Goal: Transaction & Acquisition: Download file/media

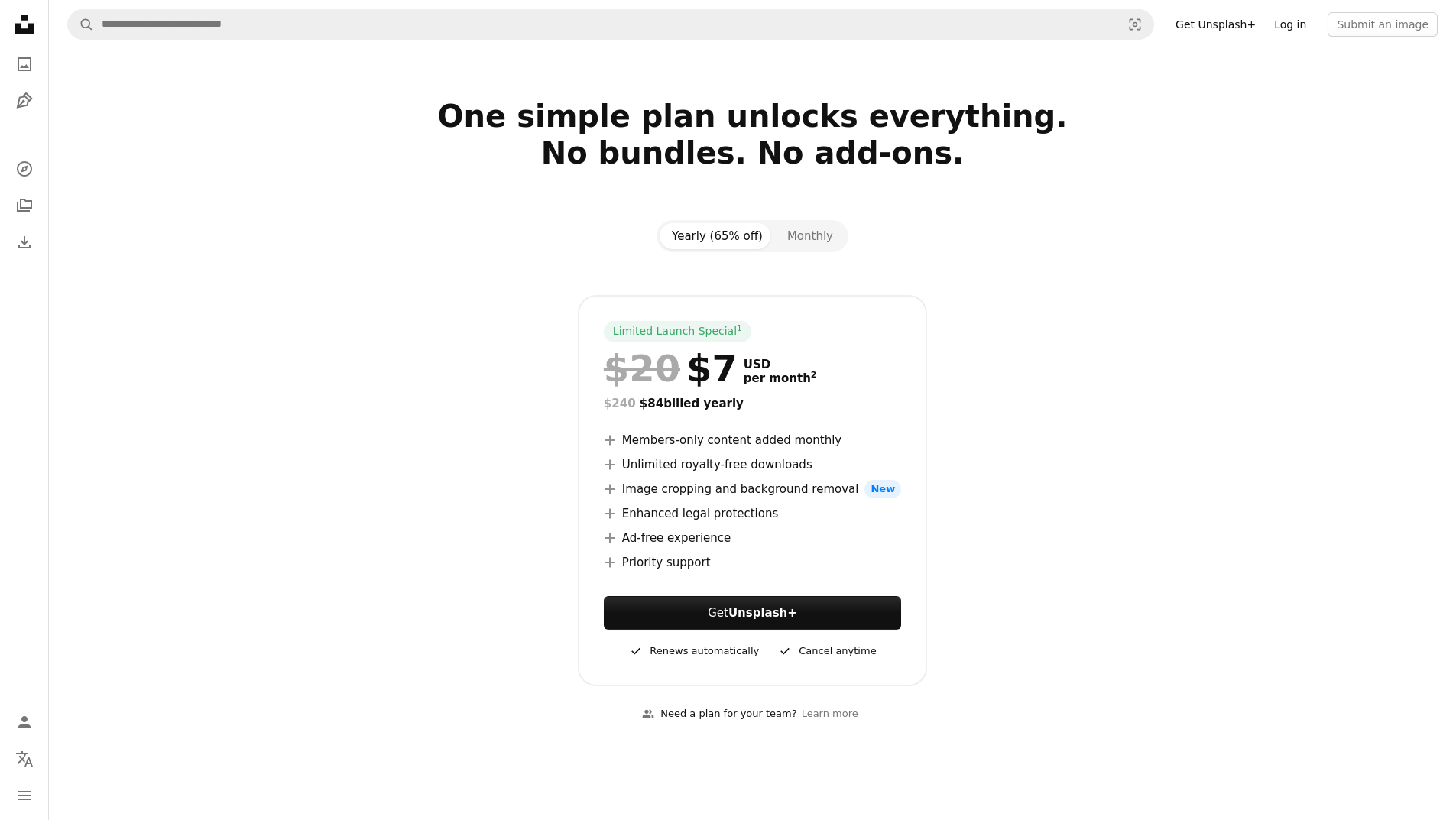
click at [1284, 24] on link "Log in" at bounding box center [1290, 24] width 50 height 24
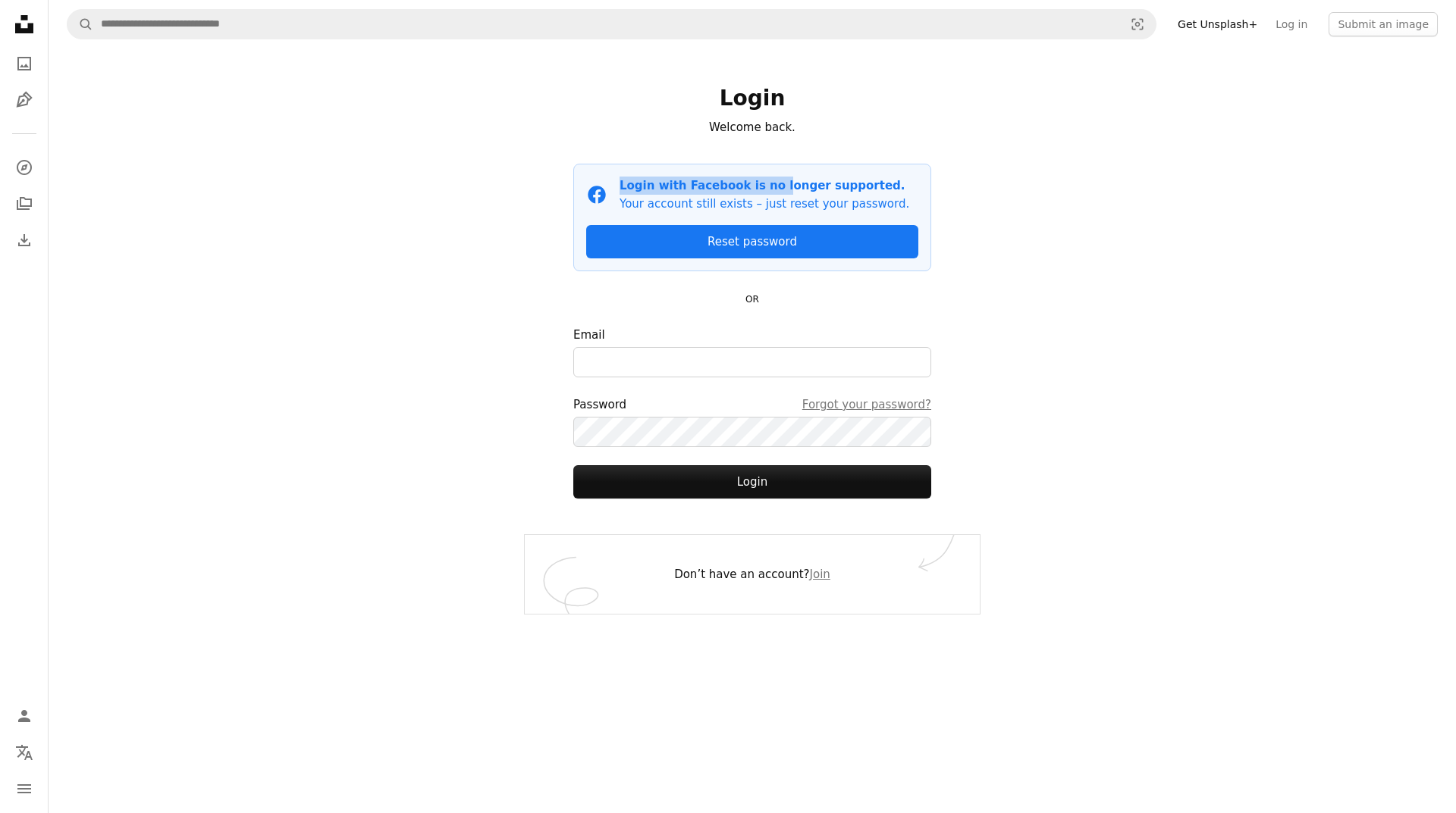
drag, startPoint x: 616, startPoint y: 187, endPoint x: 784, endPoint y: 185, distance: 168.0
click at [780, 185] on div "Facebook icon Login with Facebook is no longer supported. Your account still ex…" at bounding box center [752, 195] width 332 height 36
click at [1019, 213] on div "A magnifying glass Visual search Get Unsplash+ Log in Submit an image Login Wel…" at bounding box center [752, 406] width 1407 height 813
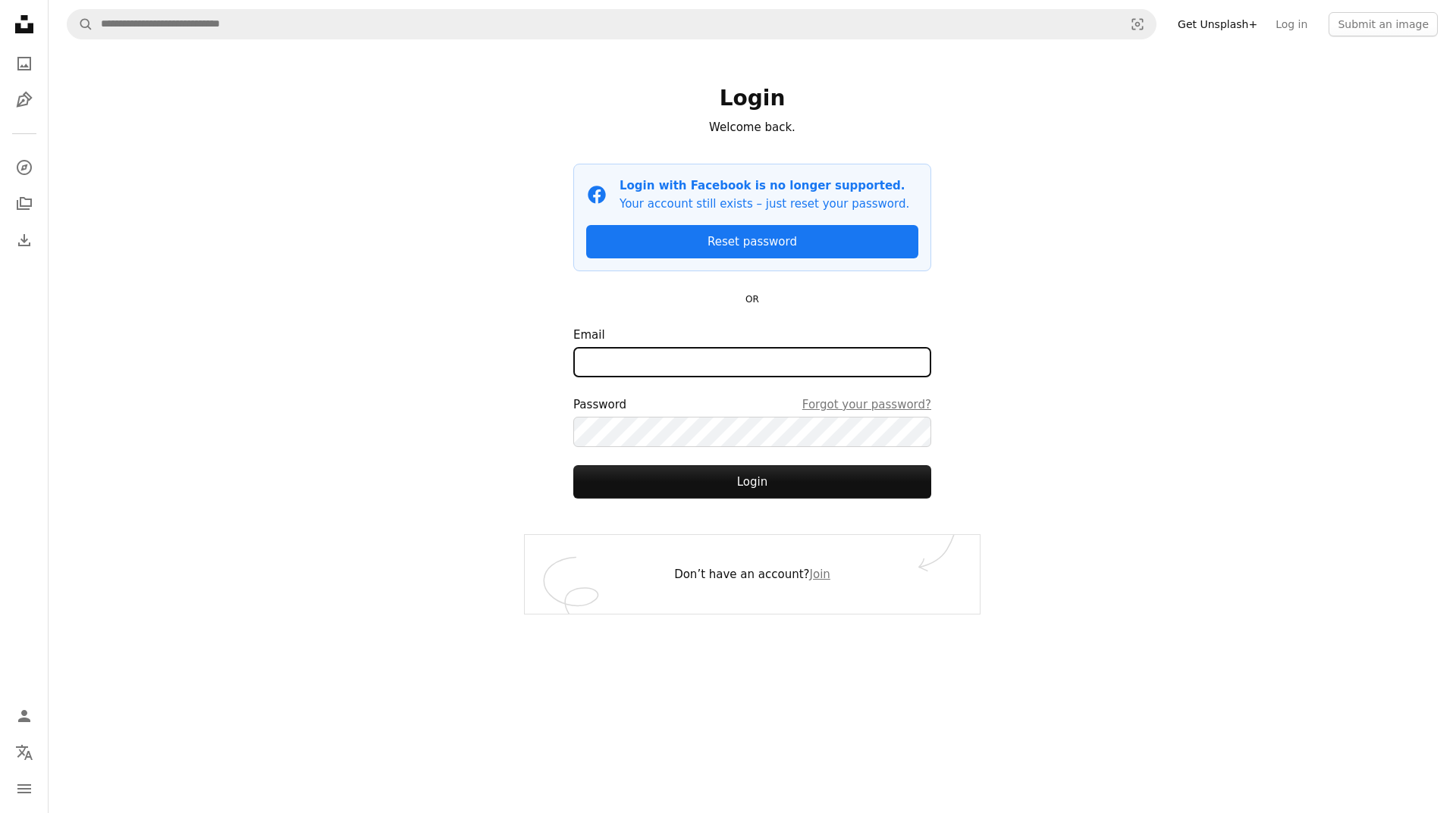
click at [756, 361] on input "Email" at bounding box center [752, 363] width 358 height 30
type input "**********"
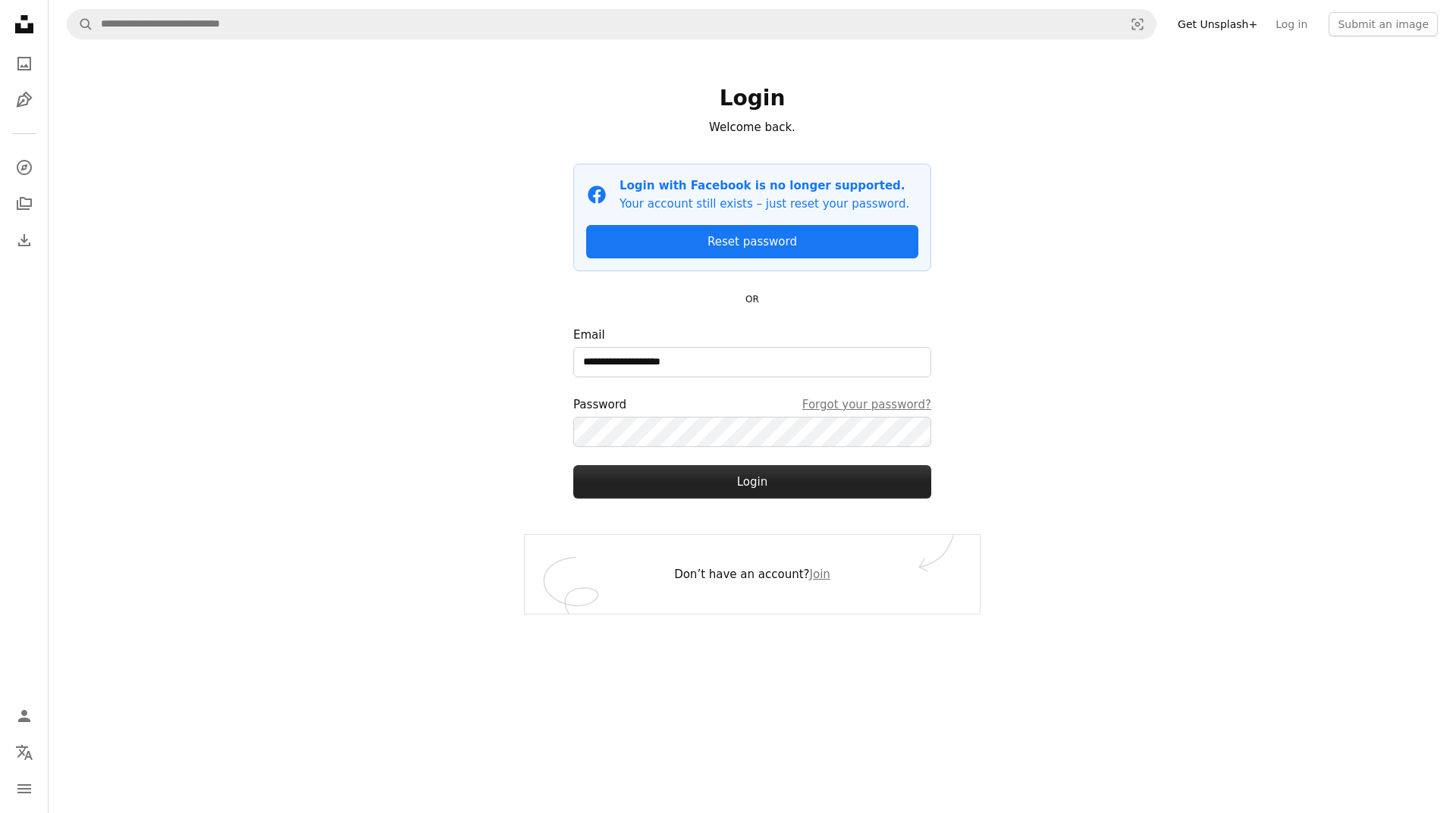
click at [756, 479] on button "Login" at bounding box center [752, 482] width 358 height 34
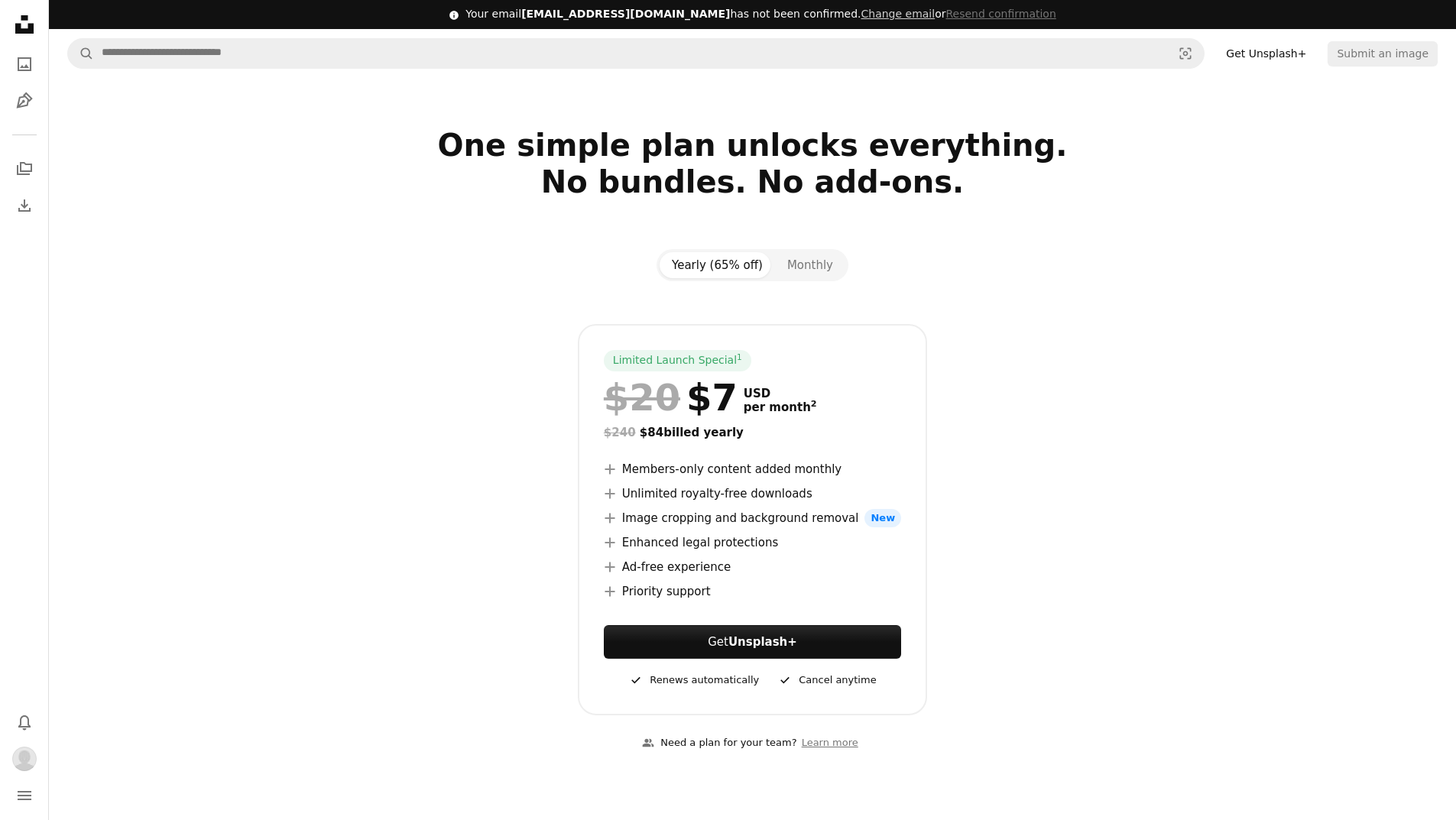
click at [23, 28] on icon "Unsplash logo Unsplash Home" at bounding box center [24, 24] width 30 height 30
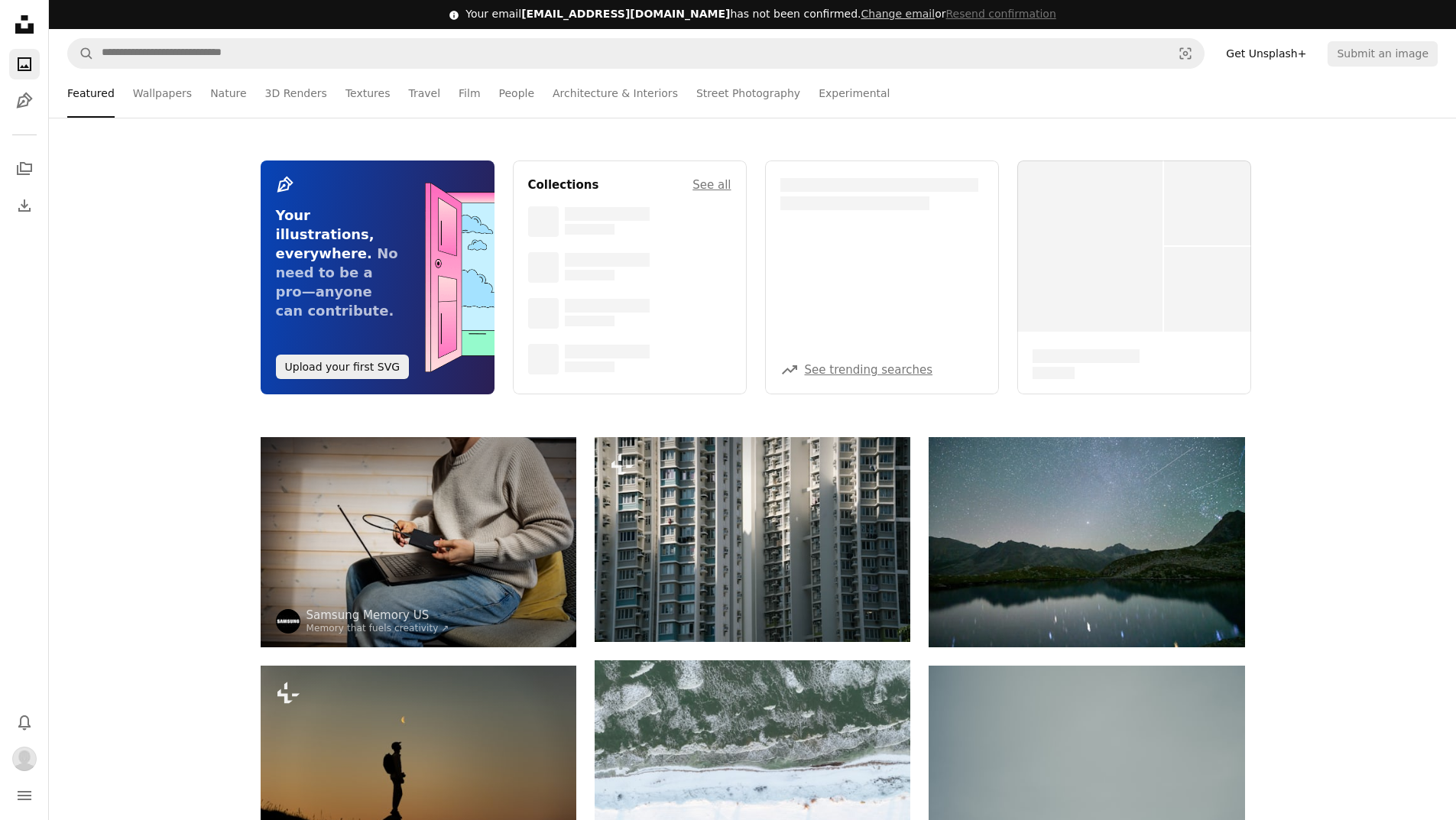
click at [110, 294] on div "Pen Tool Your illustrations, everywhere. No need to be a pro—anyone can contrib…" at bounding box center [753, 277] width 1407 height 234
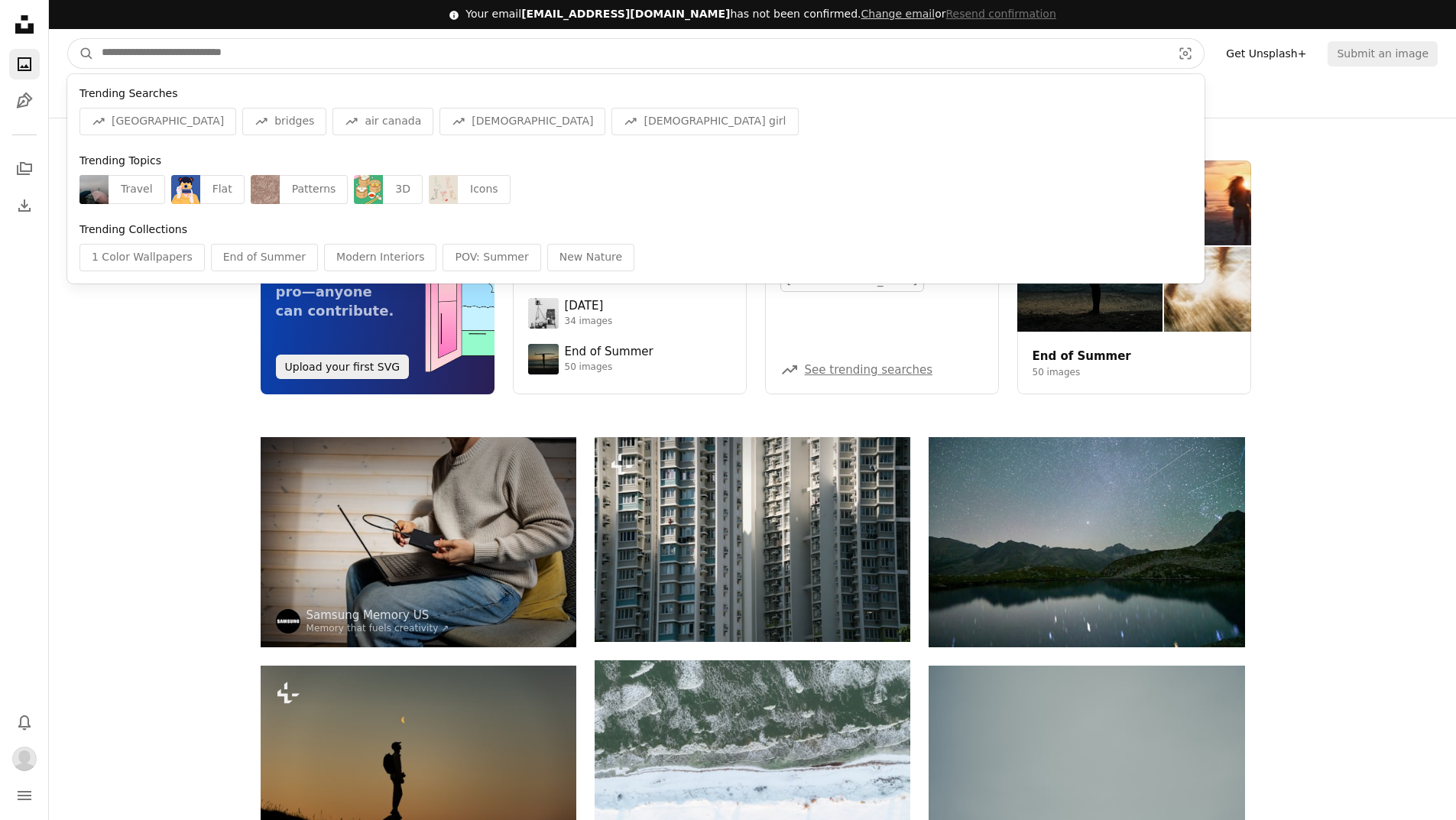
click at [145, 55] on input "Find visuals sitewide" at bounding box center [631, 54] width 1073 height 29
click at [133, 406] on div "Pen Tool Your illustrations, everywhere. No need to be a pro—anyone can contrib…" at bounding box center [753, 277] width 1407 height 320
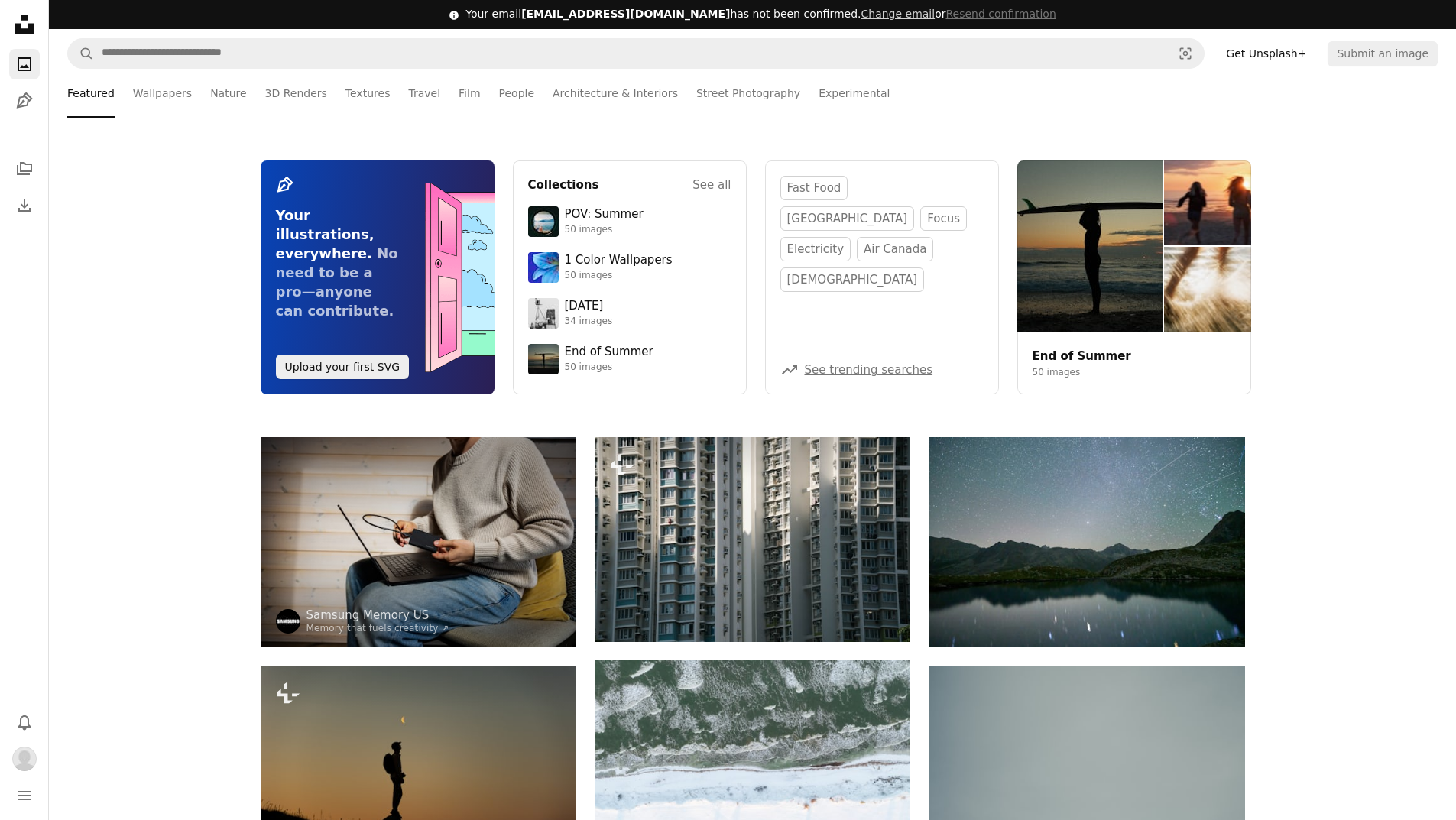
click at [125, 141] on div "Pen Tool Your illustrations, everywhere. No need to be a pro—anyone can contrib…" at bounding box center [753, 277] width 1407 height 320
click at [251, 60] on input "Find visuals sitewide" at bounding box center [631, 54] width 1073 height 29
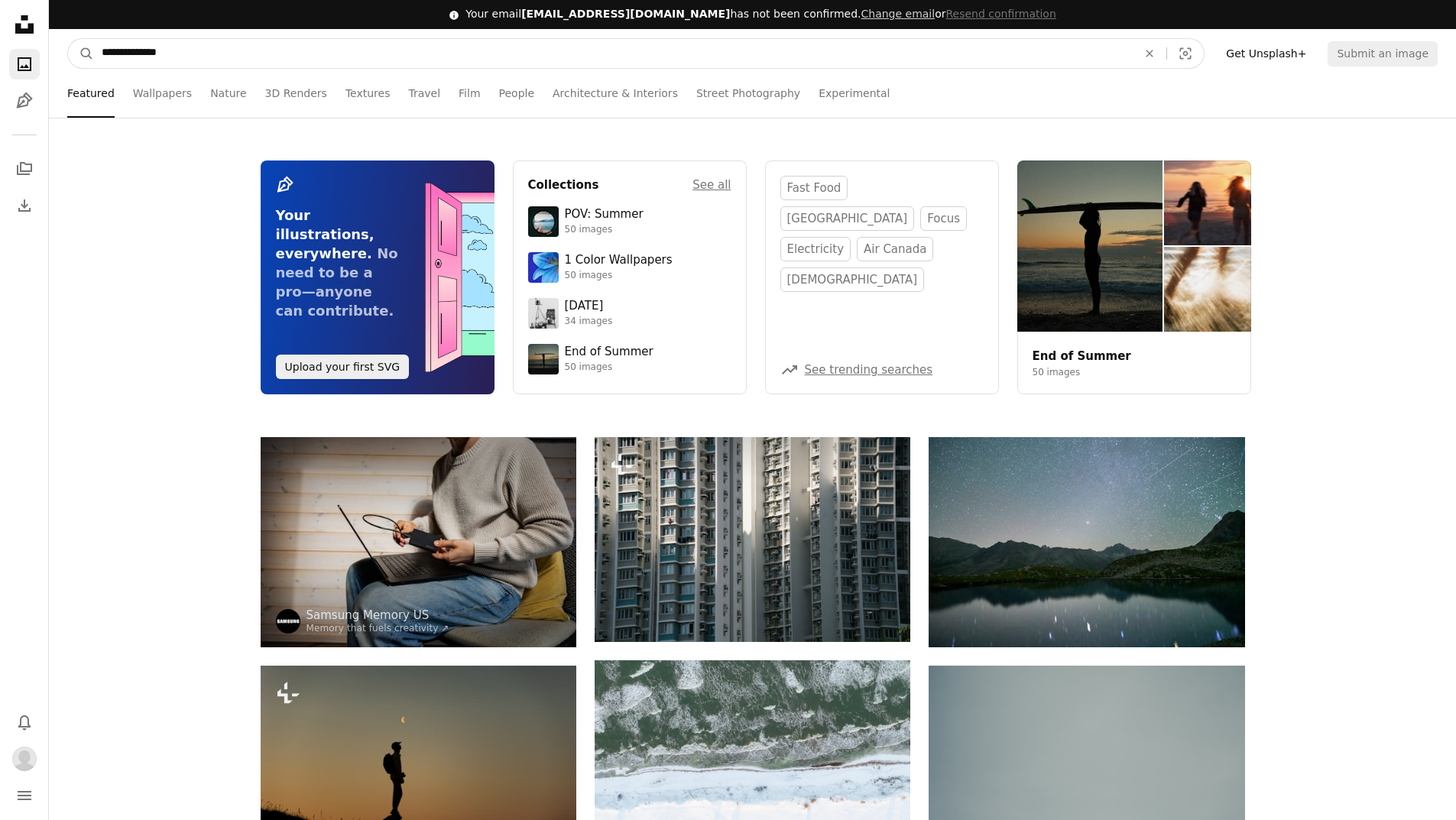
type input "**********"
click at [68, 39] on button "A magnifying glass" at bounding box center [81, 54] width 26 height 29
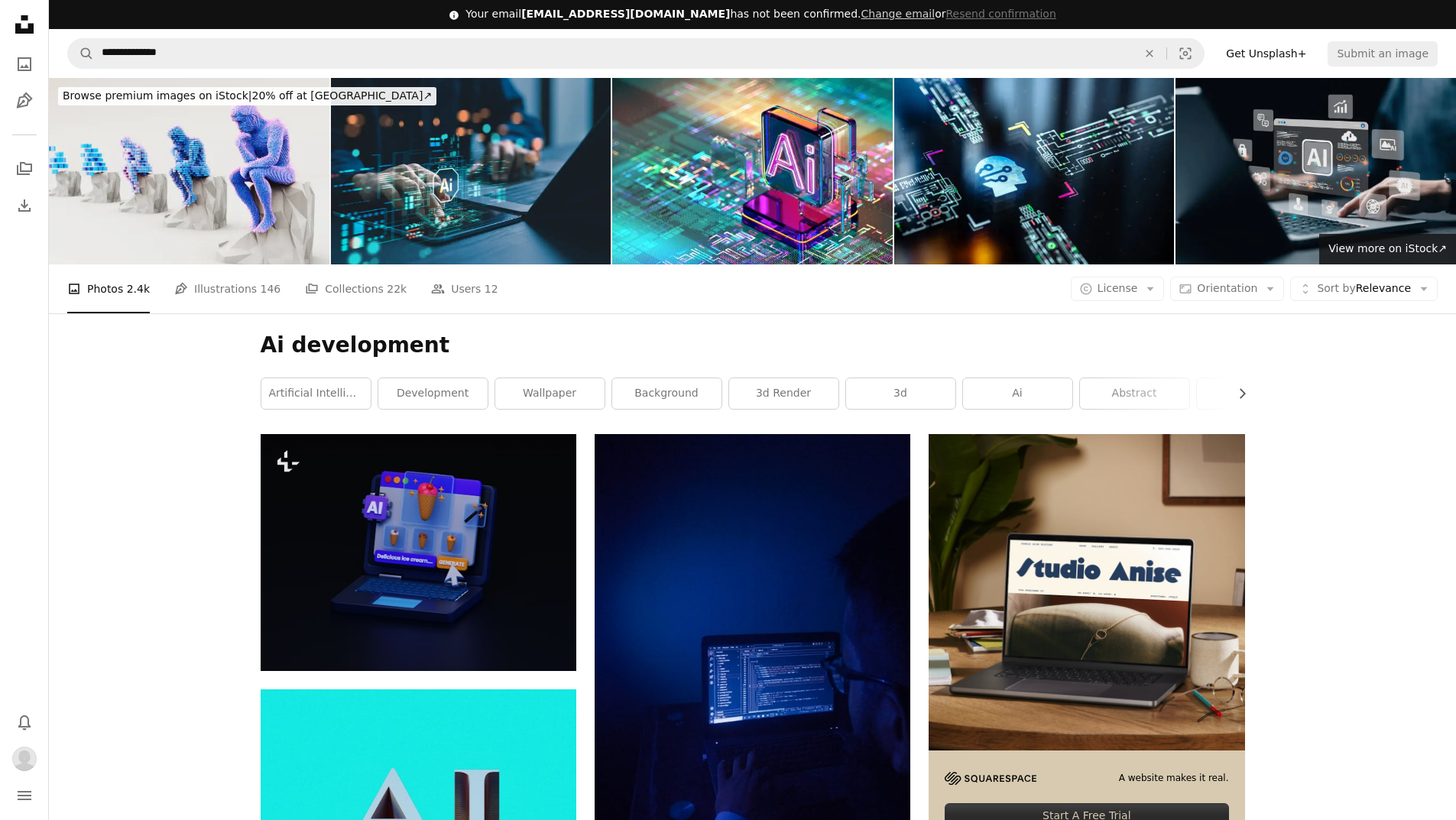
click at [1351, 186] on img at bounding box center [1315, 171] width 280 height 186
click at [23, 24] on icon "Unsplash logo Unsplash Home" at bounding box center [24, 24] width 30 height 30
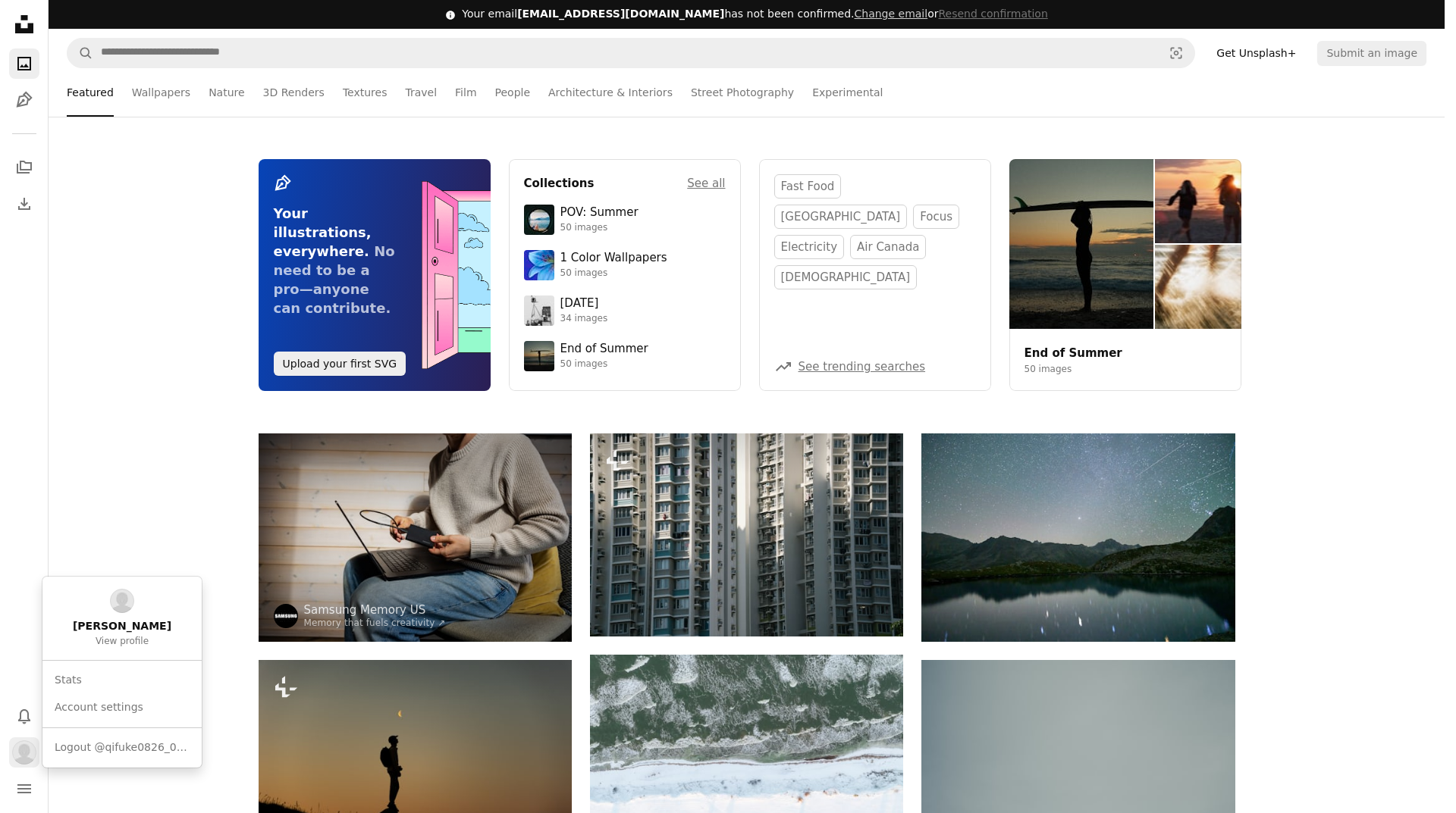
click at [24, 756] on img "Profile" at bounding box center [24, 752] width 24 height 24
click at [151, 706] on link "Account settings" at bounding box center [122, 707] width 147 height 28
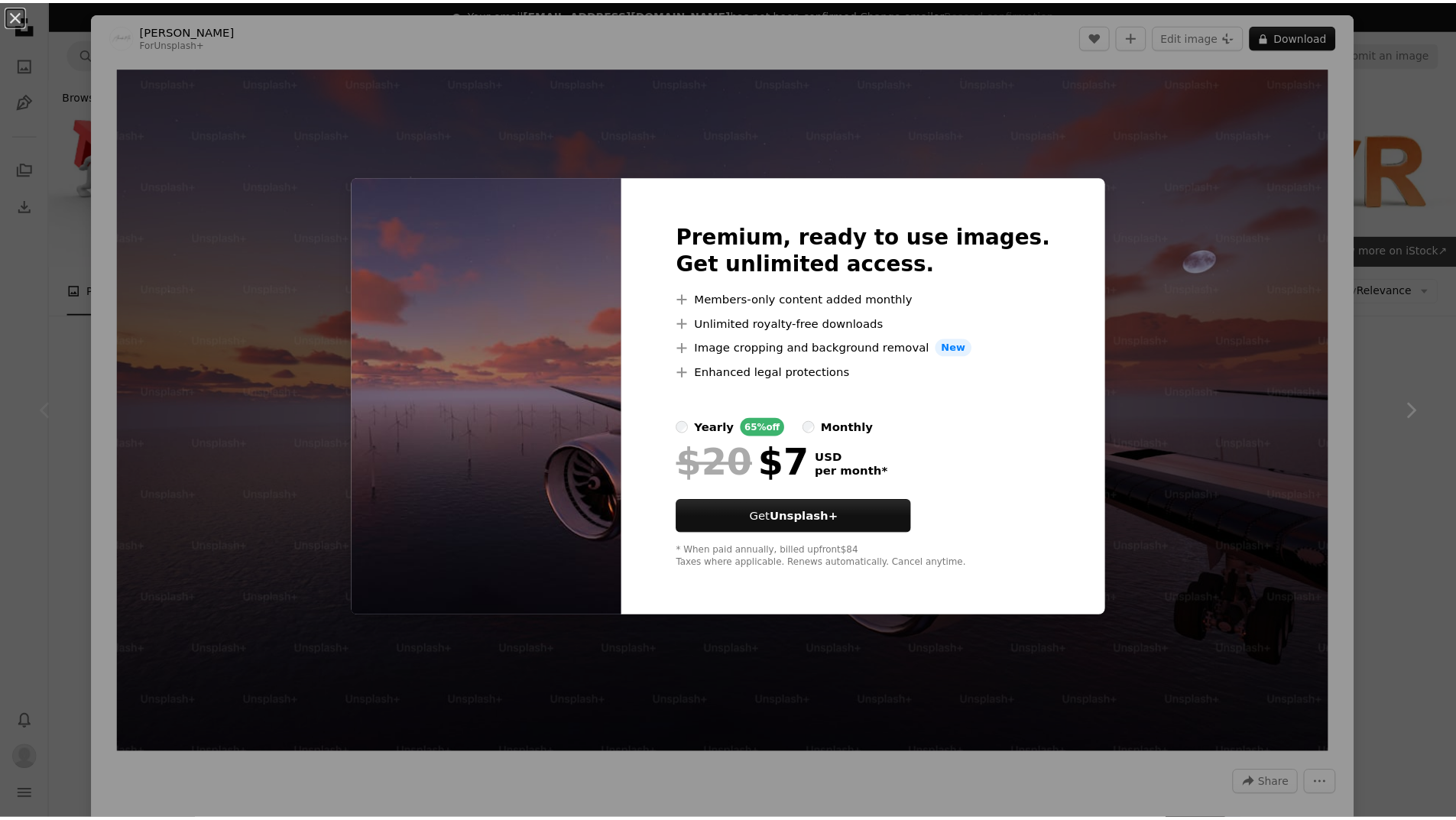
scroll to position [76, 0]
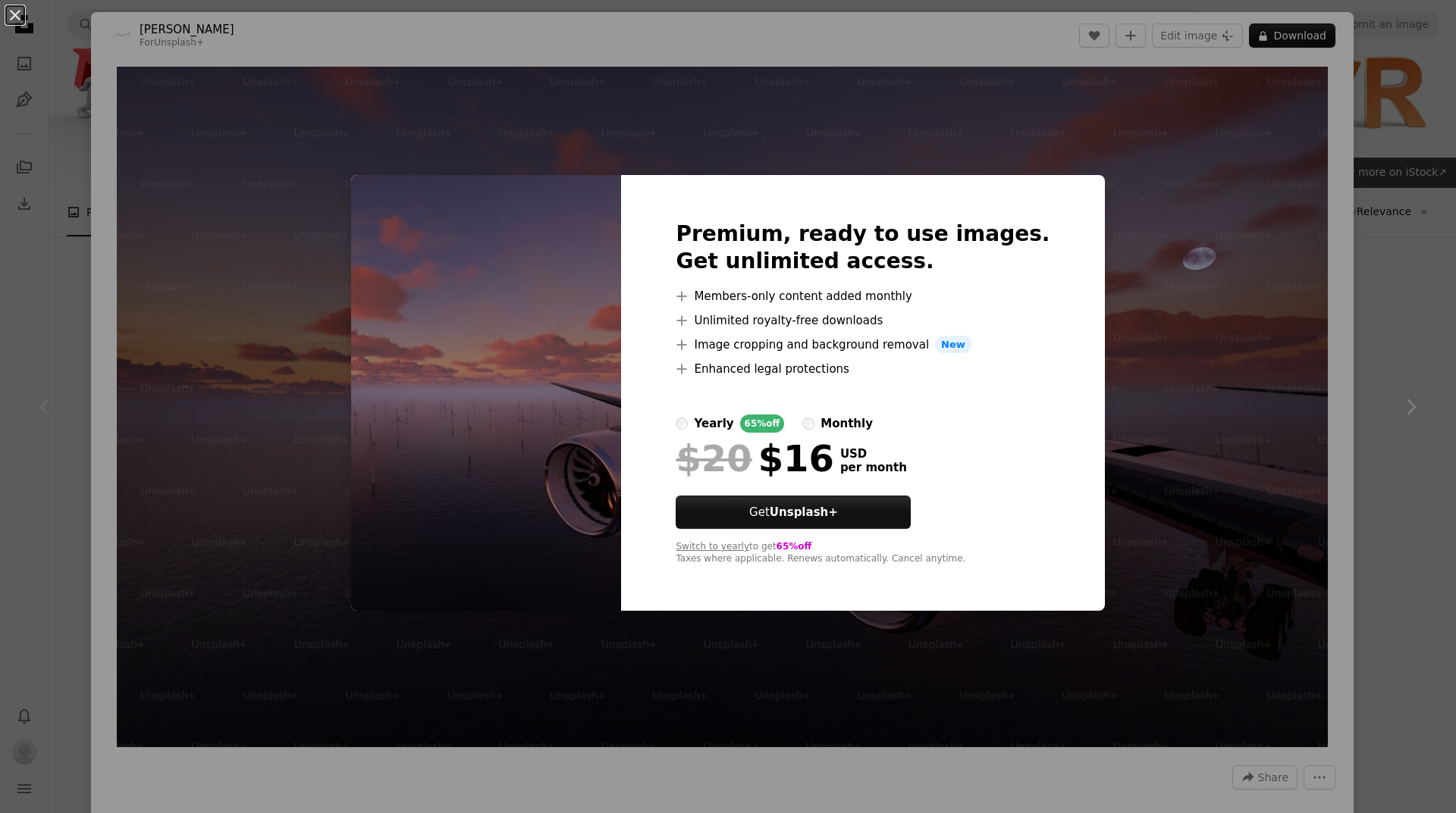
click at [708, 419] on label "yearly 65% off" at bounding box center [730, 424] width 108 height 18
click at [1148, 245] on div "An X shape Premium, ready to use images. Get unlimited access. A plus sign Memb…" at bounding box center [728, 406] width 1456 height 813
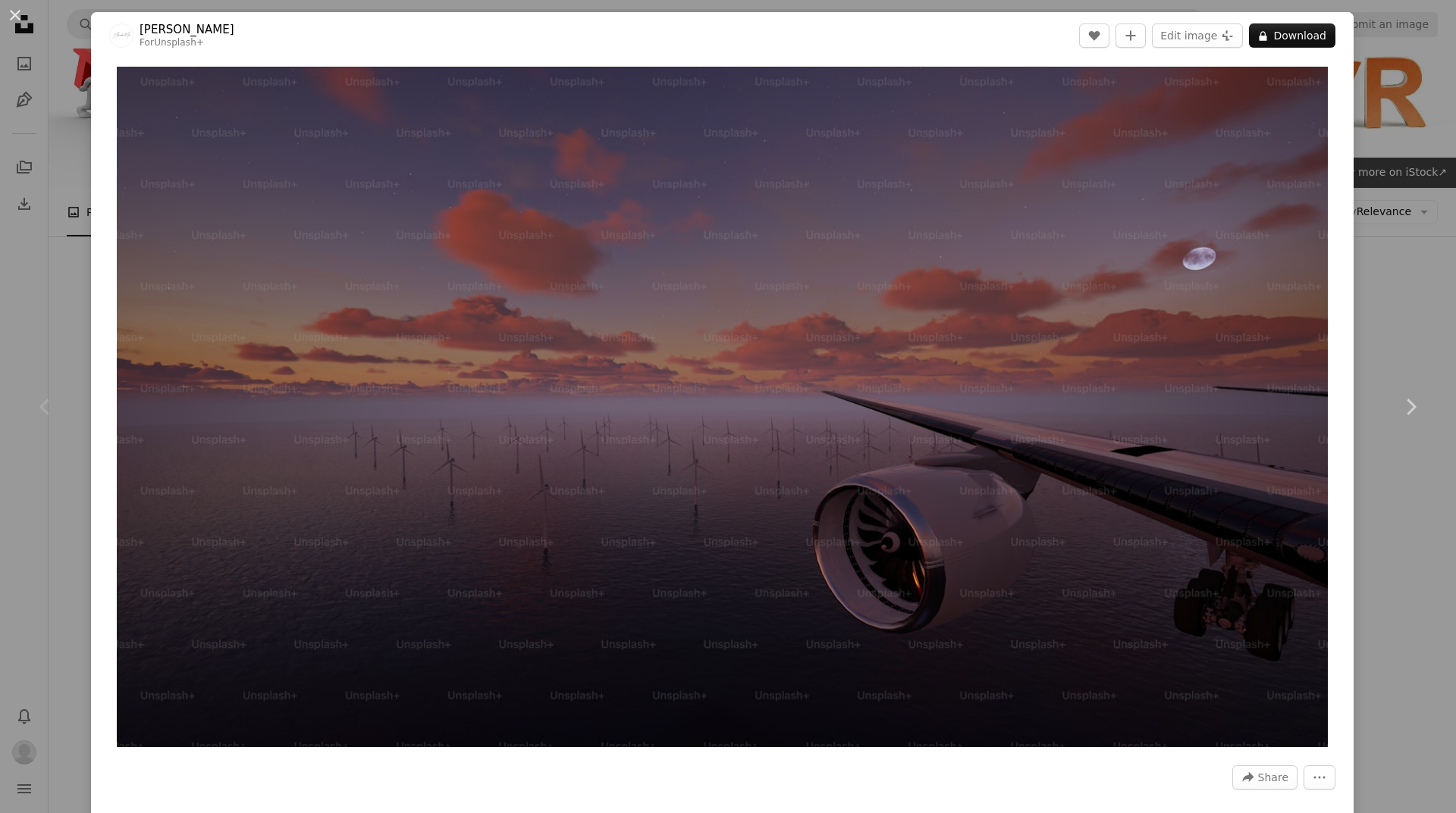
click at [77, 100] on div "An X shape Chevron left Chevron right Alexander Mils For Unsplash+ A heart A pl…" at bounding box center [728, 406] width 1456 height 813
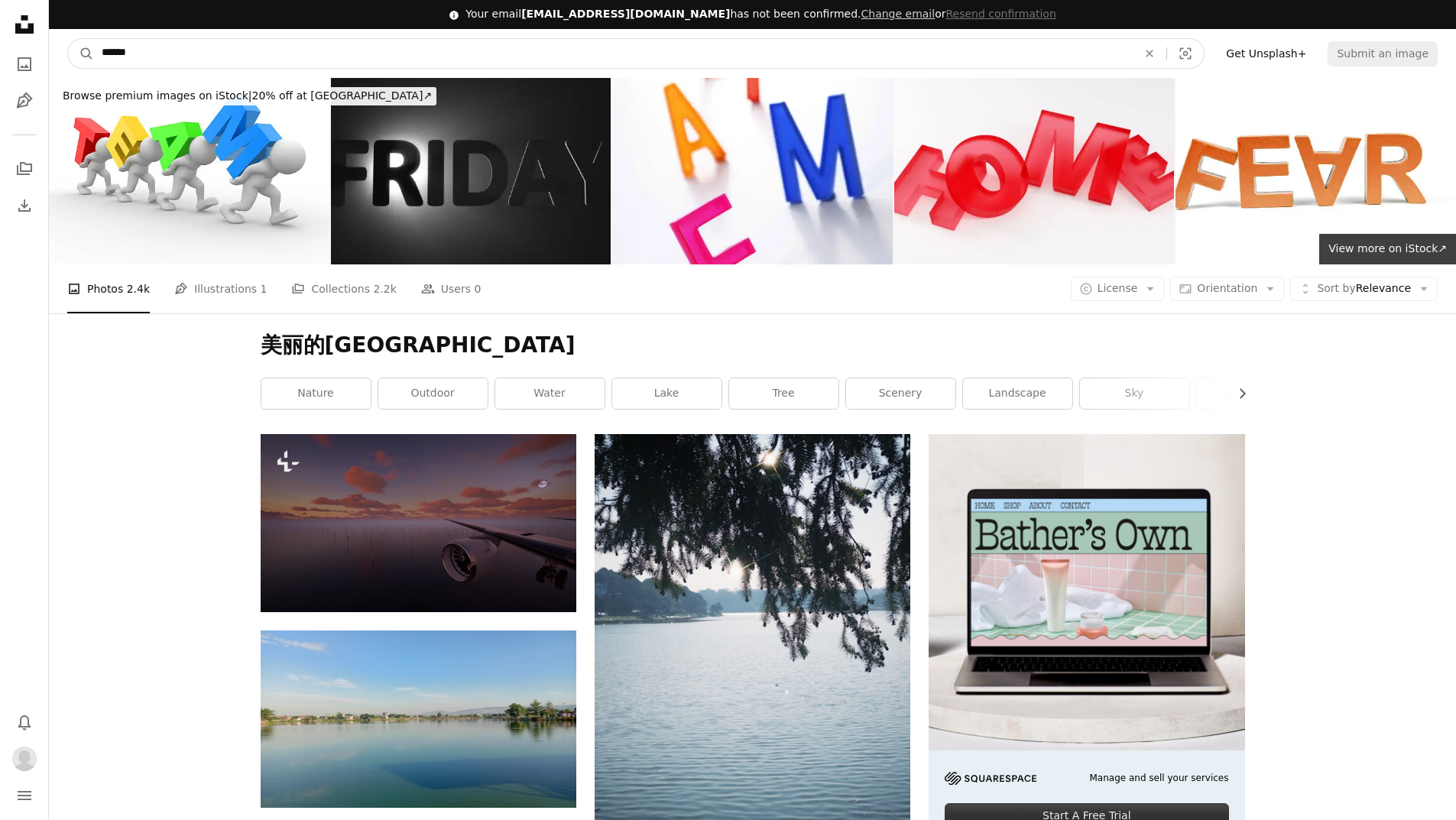
click at [564, 56] on input "******" at bounding box center [613, 54] width 1038 height 29
drag, startPoint x: 112, startPoint y: 47, endPoint x: 73, endPoint y: 47, distance: 39.0
click at [70, 47] on form "A magnifying glass ****** An X shape Visual search" at bounding box center [635, 54] width 1137 height 30
type input "*"
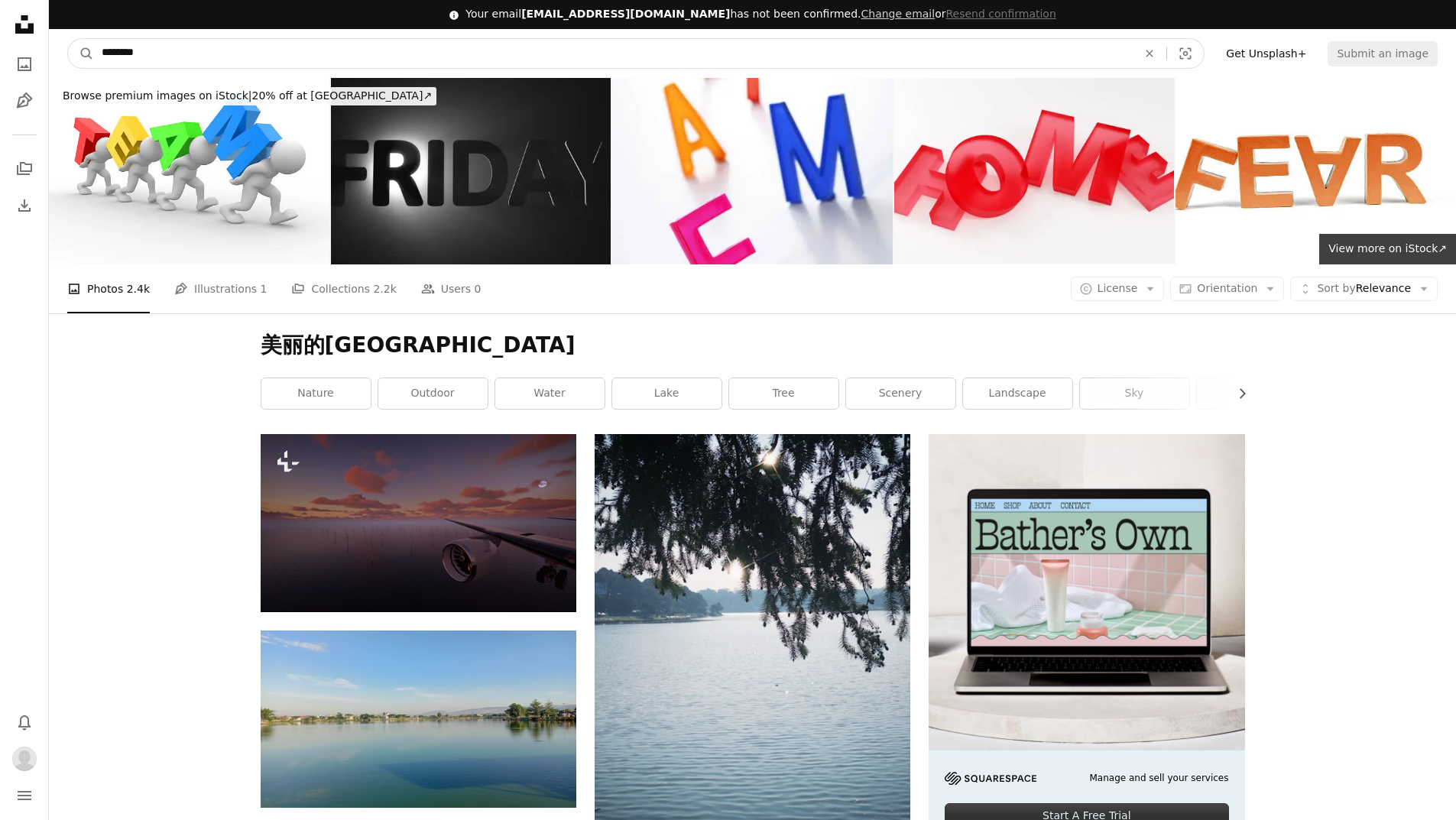
type input "********"
click at [68, 39] on button "A magnifying glass" at bounding box center [81, 54] width 26 height 29
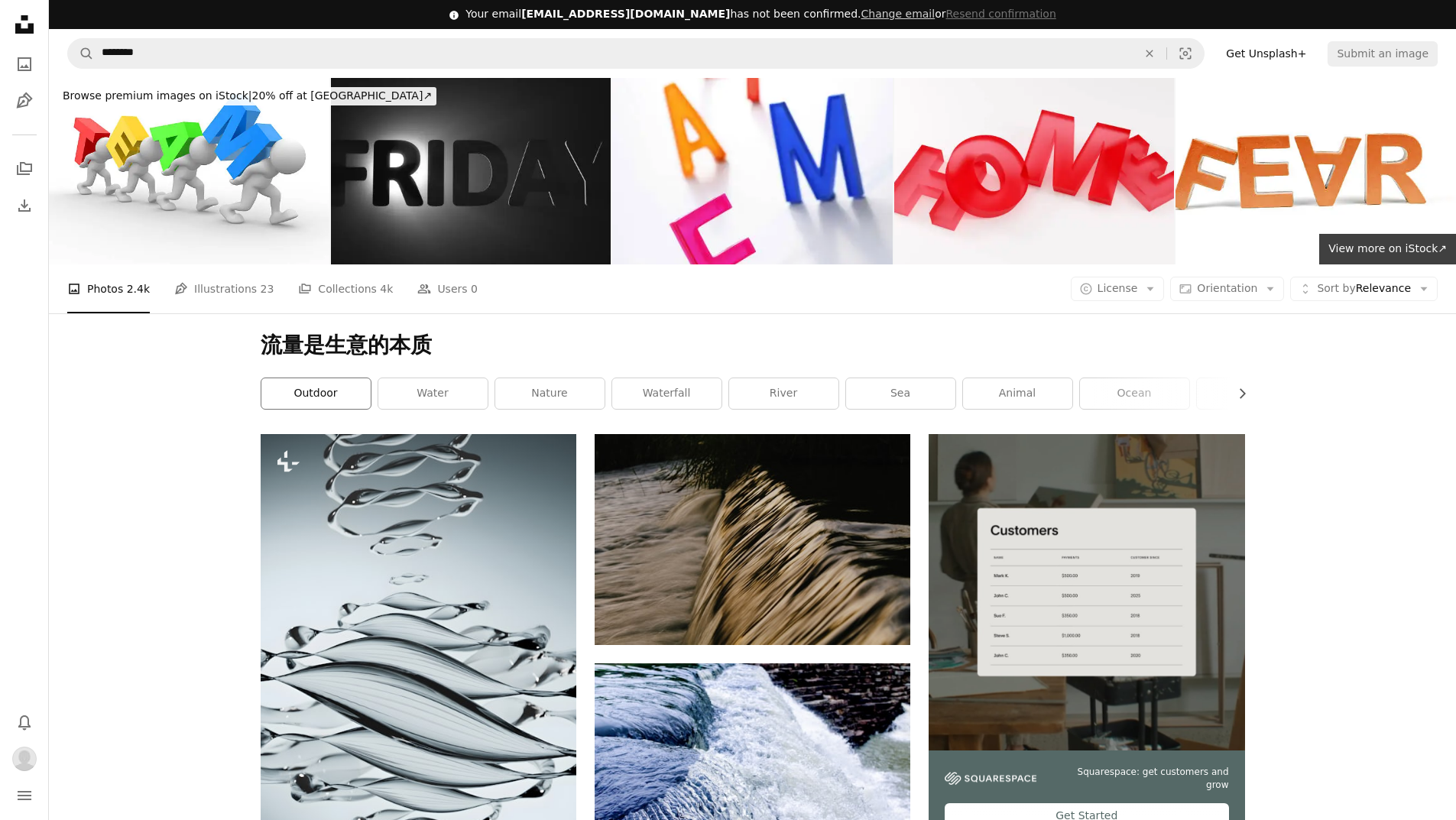
click at [316, 397] on link "outdoor" at bounding box center [316, 393] width 109 height 30
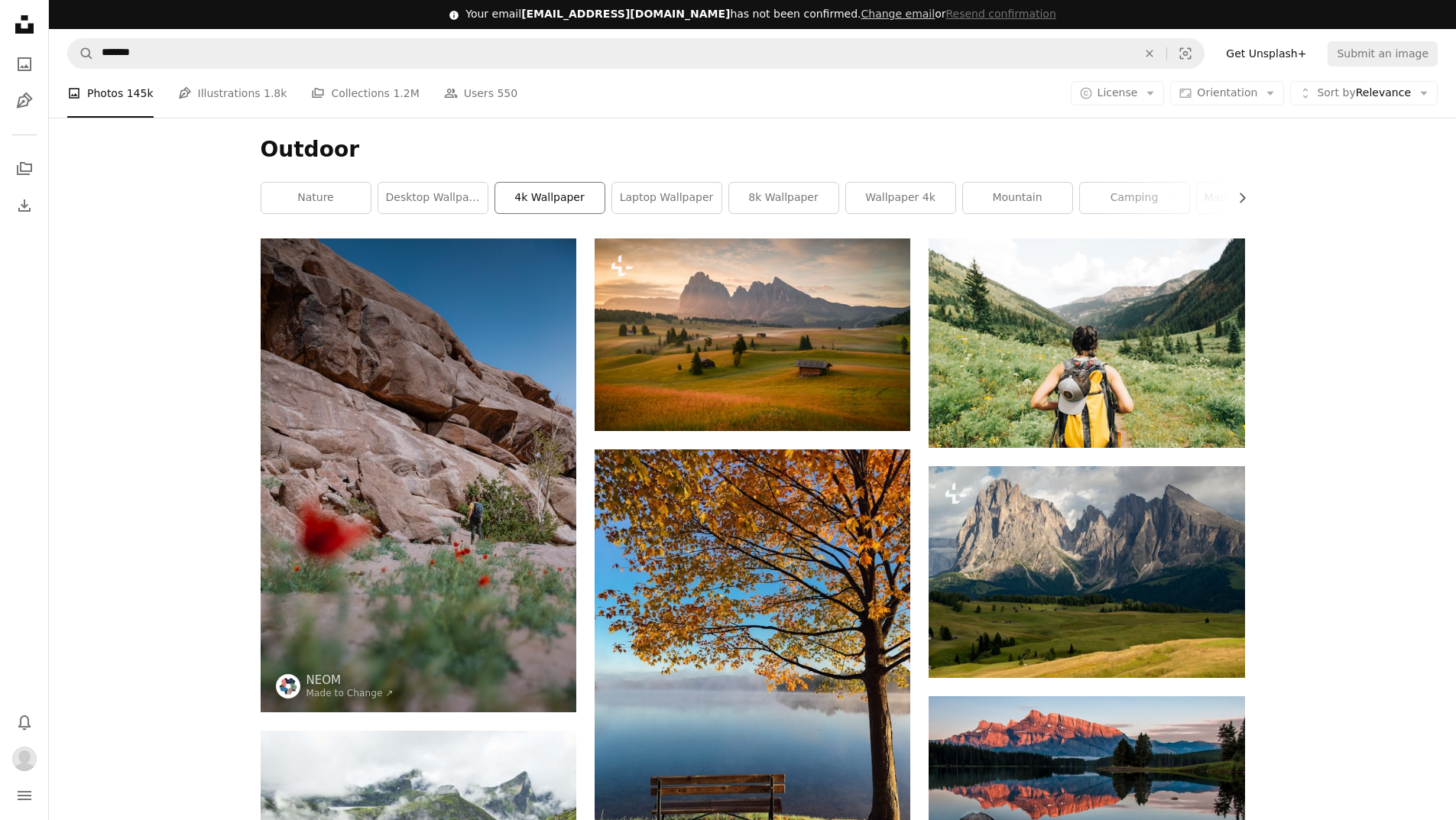
click at [558, 197] on link "4k wallpaper" at bounding box center [550, 198] width 109 height 30
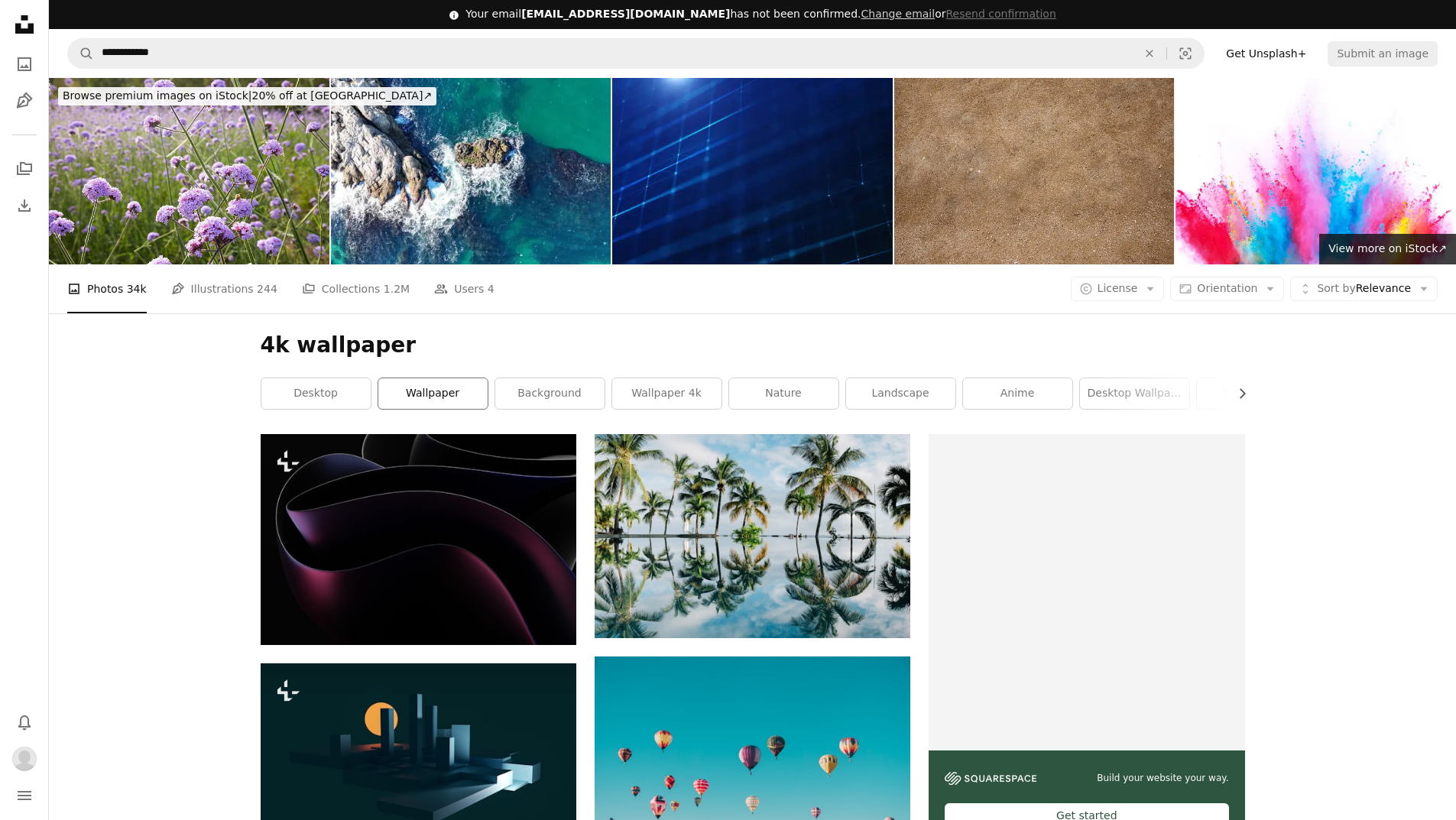
click at [422, 388] on link "wallpaper" at bounding box center [433, 393] width 109 height 30
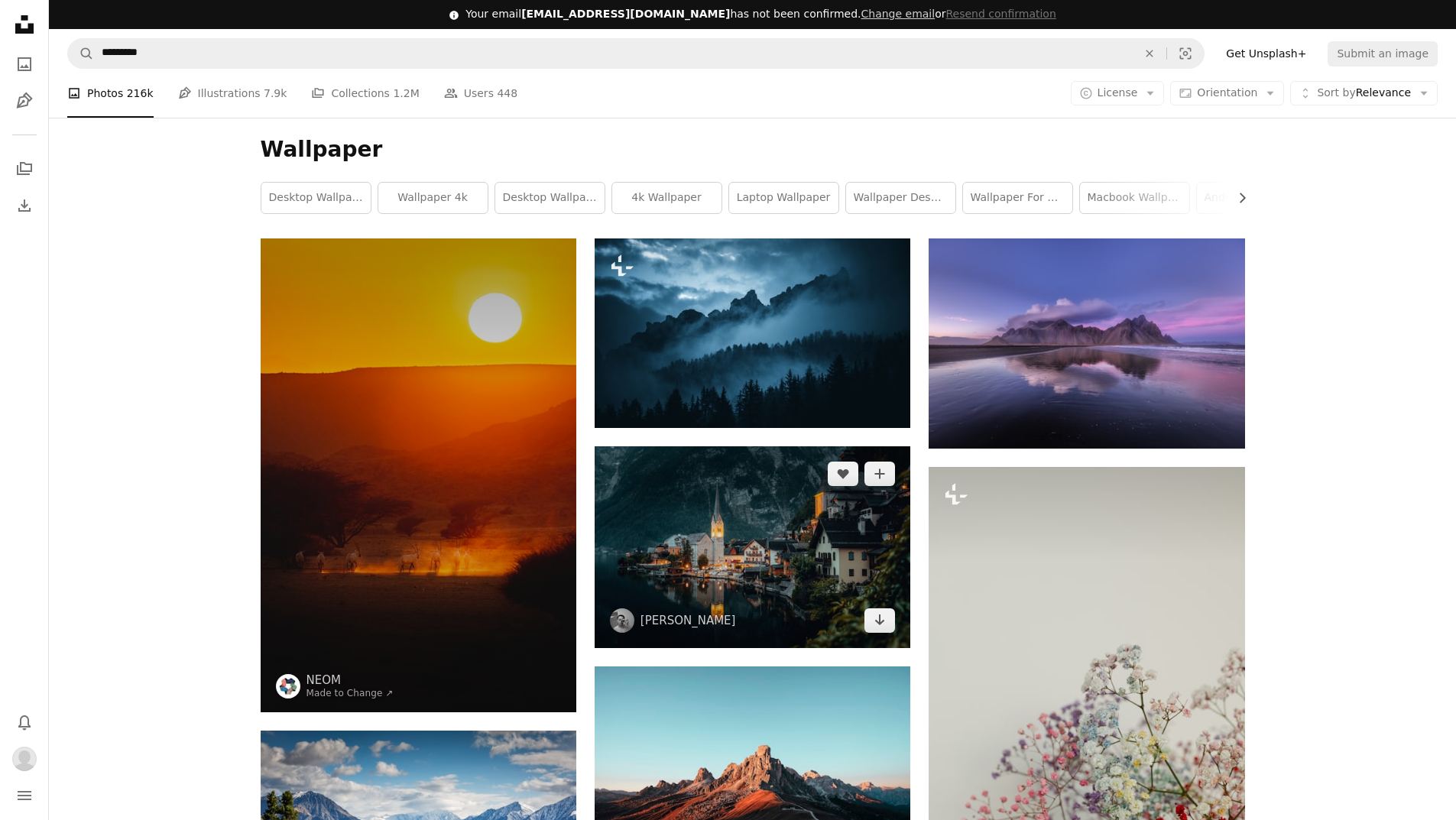
click at [746, 523] on img at bounding box center [753, 548] width 315 height 203
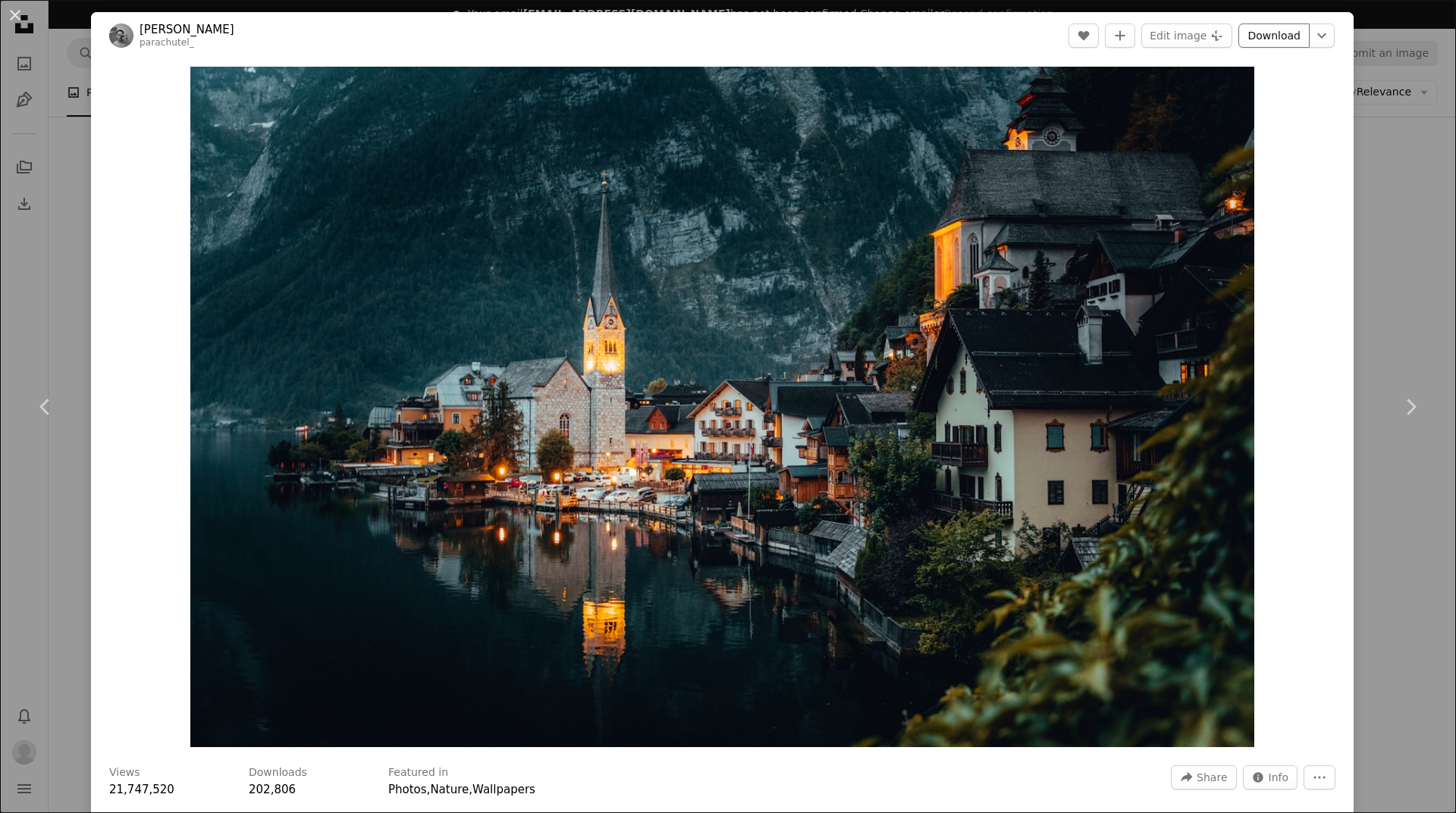
click at [1265, 39] on link "Download" at bounding box center [1274, 35] width 71 height 24
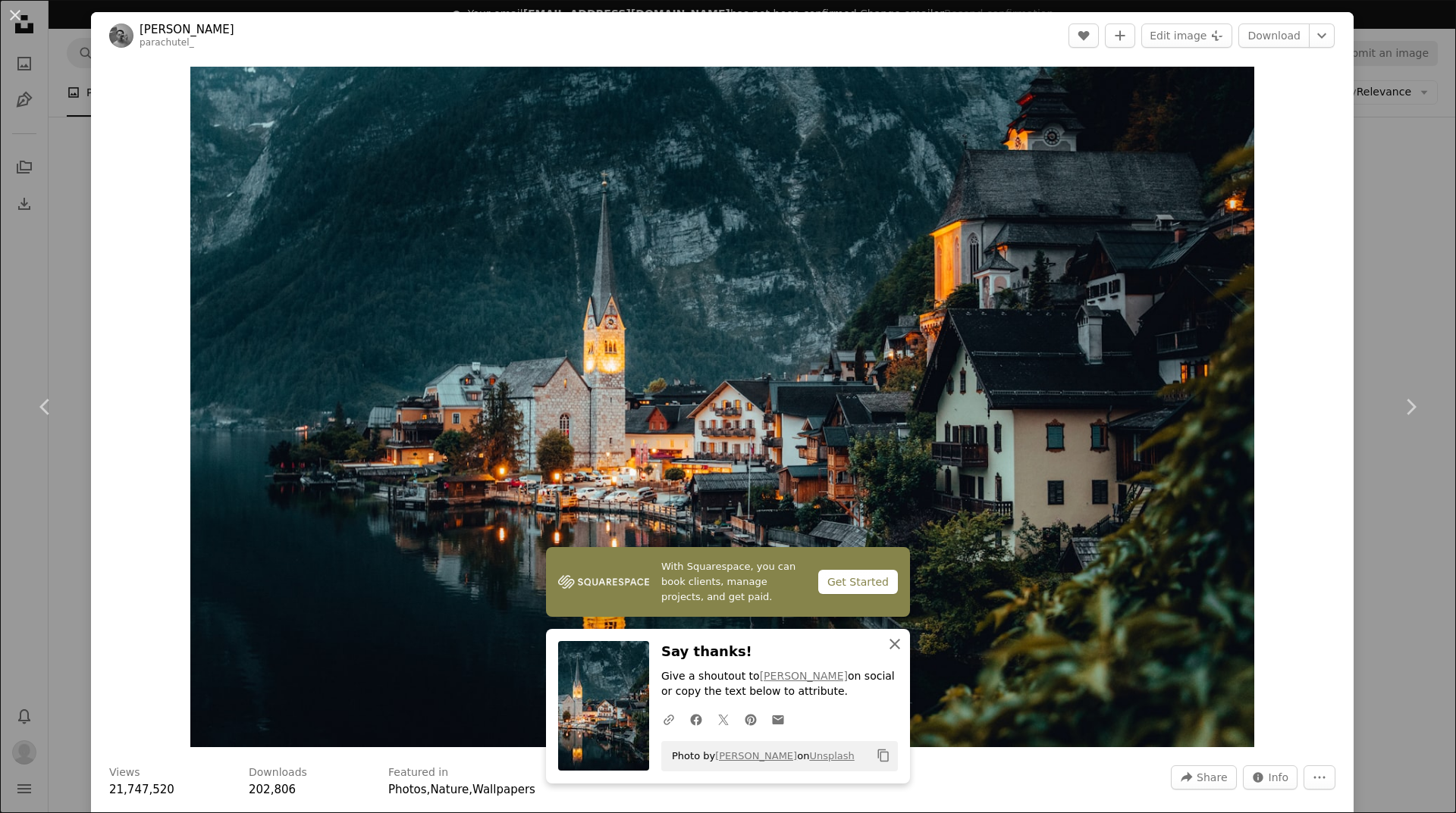
click at [890, 642] on icon "An X shape" at bounding box center [894, 644] width 18 height 18
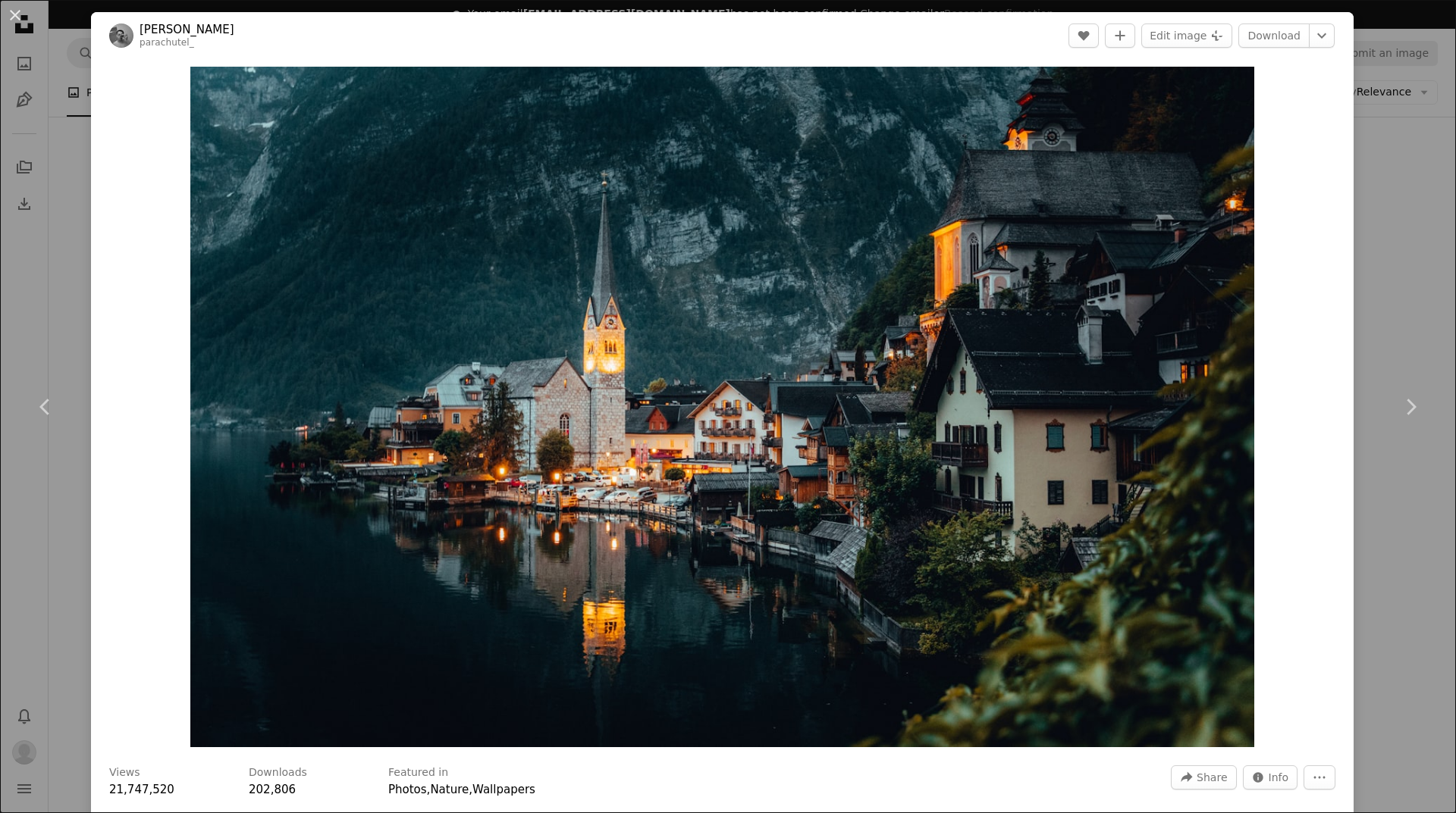
click at [1379, 234] on div "An X shape Chevron left Chevron right Sheng L parachutel_ A heart A plus sign E…" at bounding box center [728, 406] width 1456 height 813
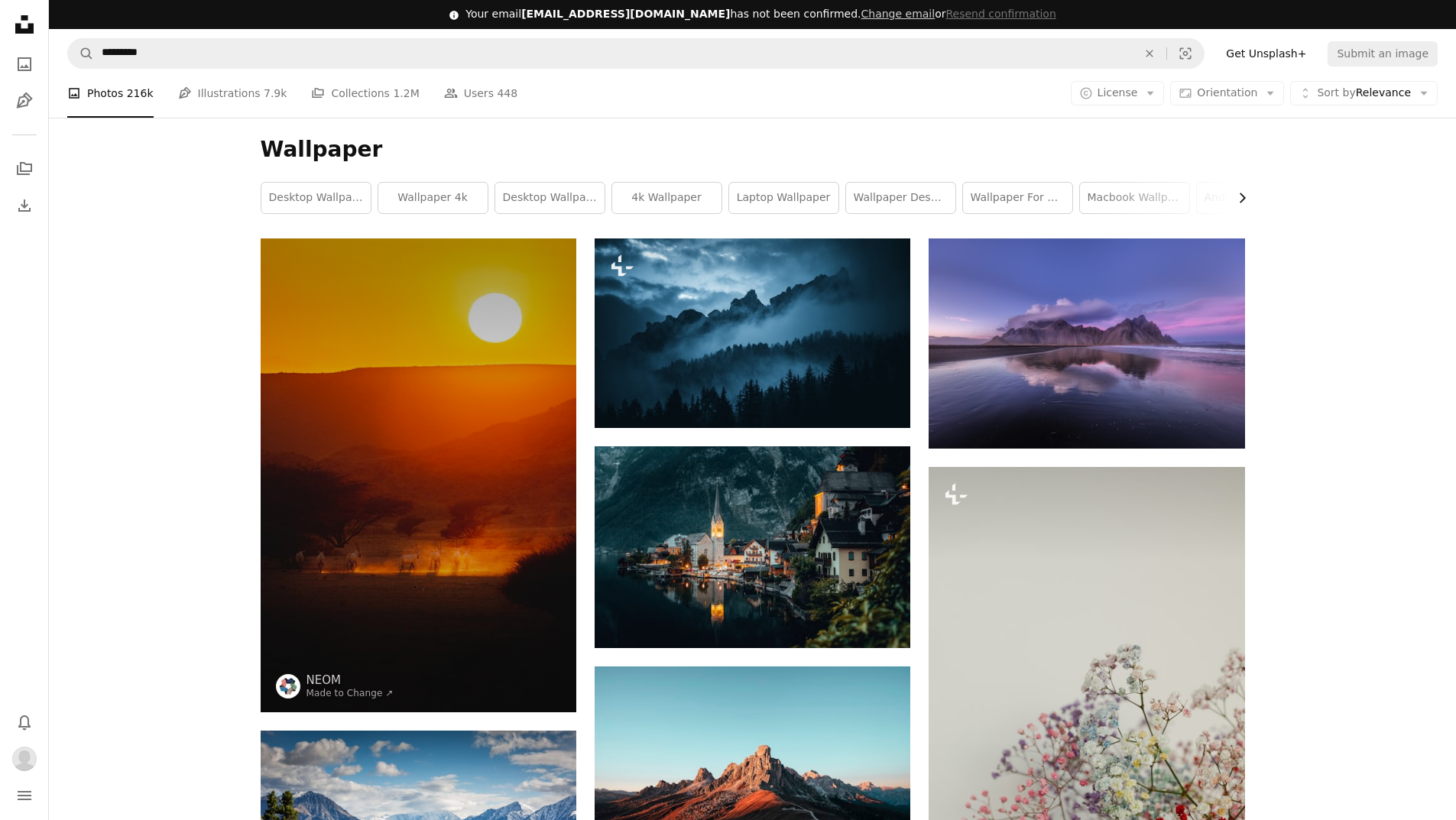
click at [1246, 196] on icon "Chevron right" at bounding box center [1242, 197] width 15 height 15
click at [28, 65] on icon "A photo" at bounding box center [24, 64] width 18 height 18
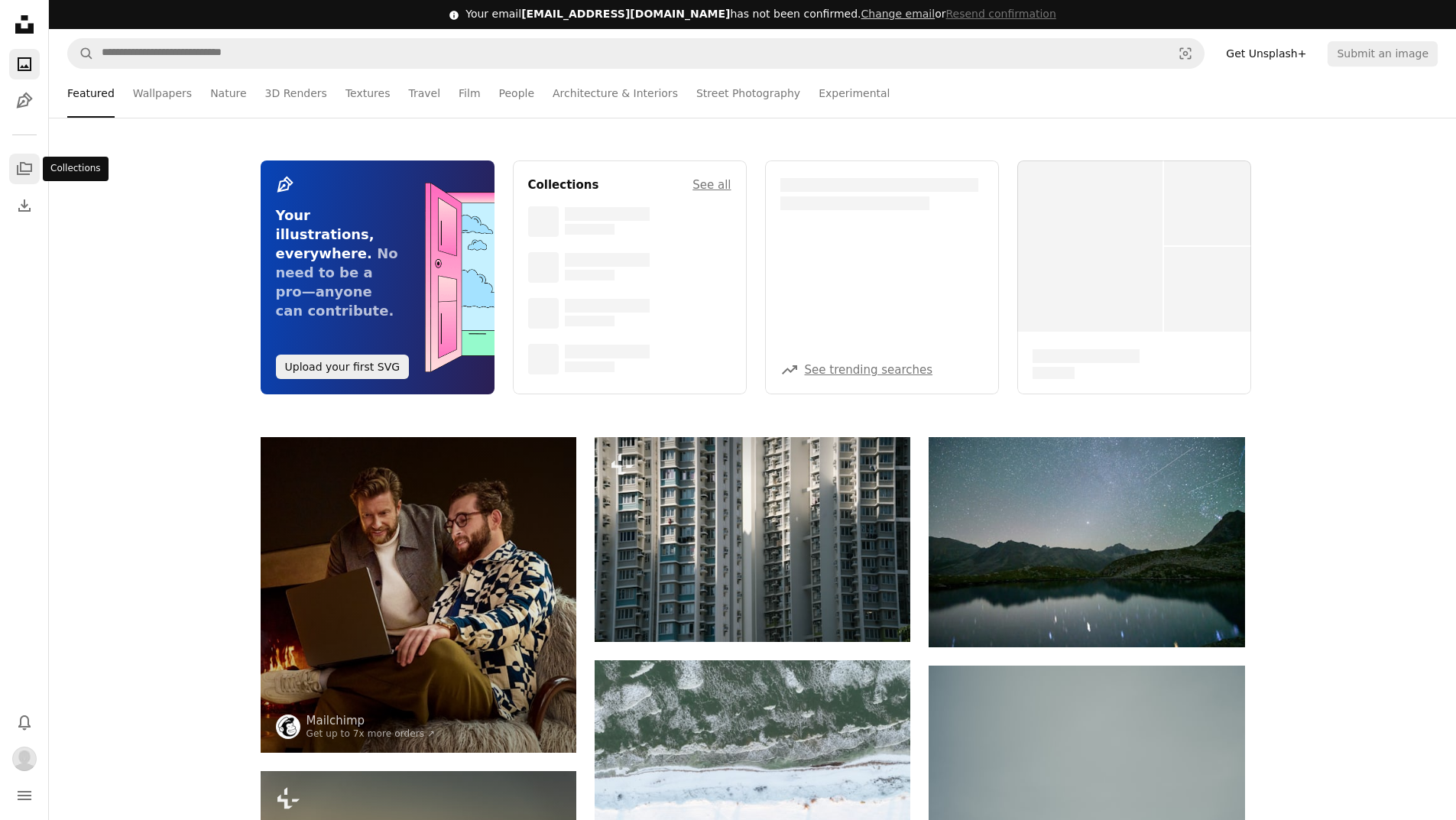
click at [25, 176] on icon "A stack of folders" at bounding box center [24, 168] width 18 height 18
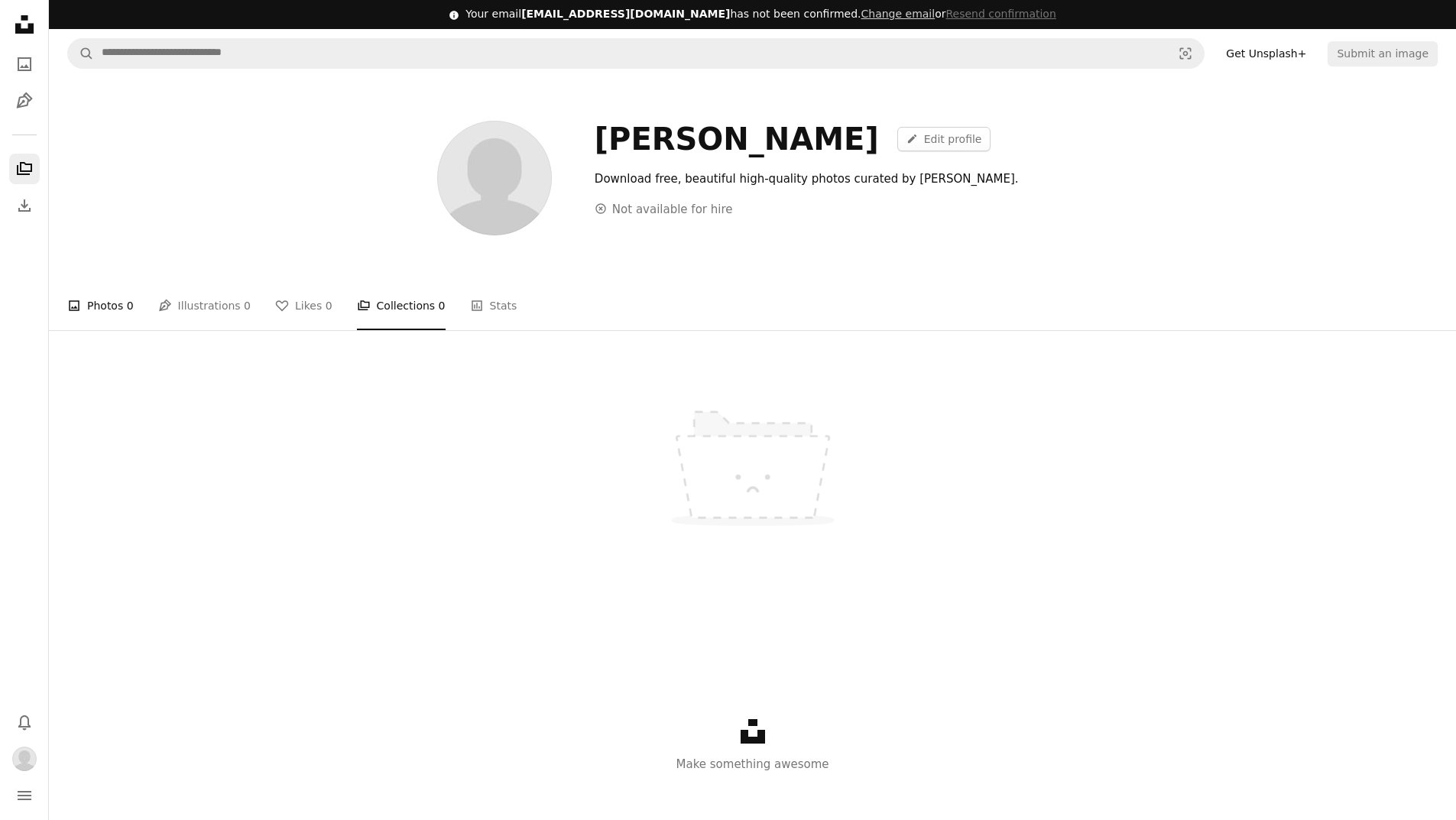
click at [114, 308] on link "A photo Photos 0" at bounding box center [100, 306] width 66 height 49
click at [211, 308] on link "Pen Tool Illustrations 0" at bounding box center [204, 306] width 92 height 49
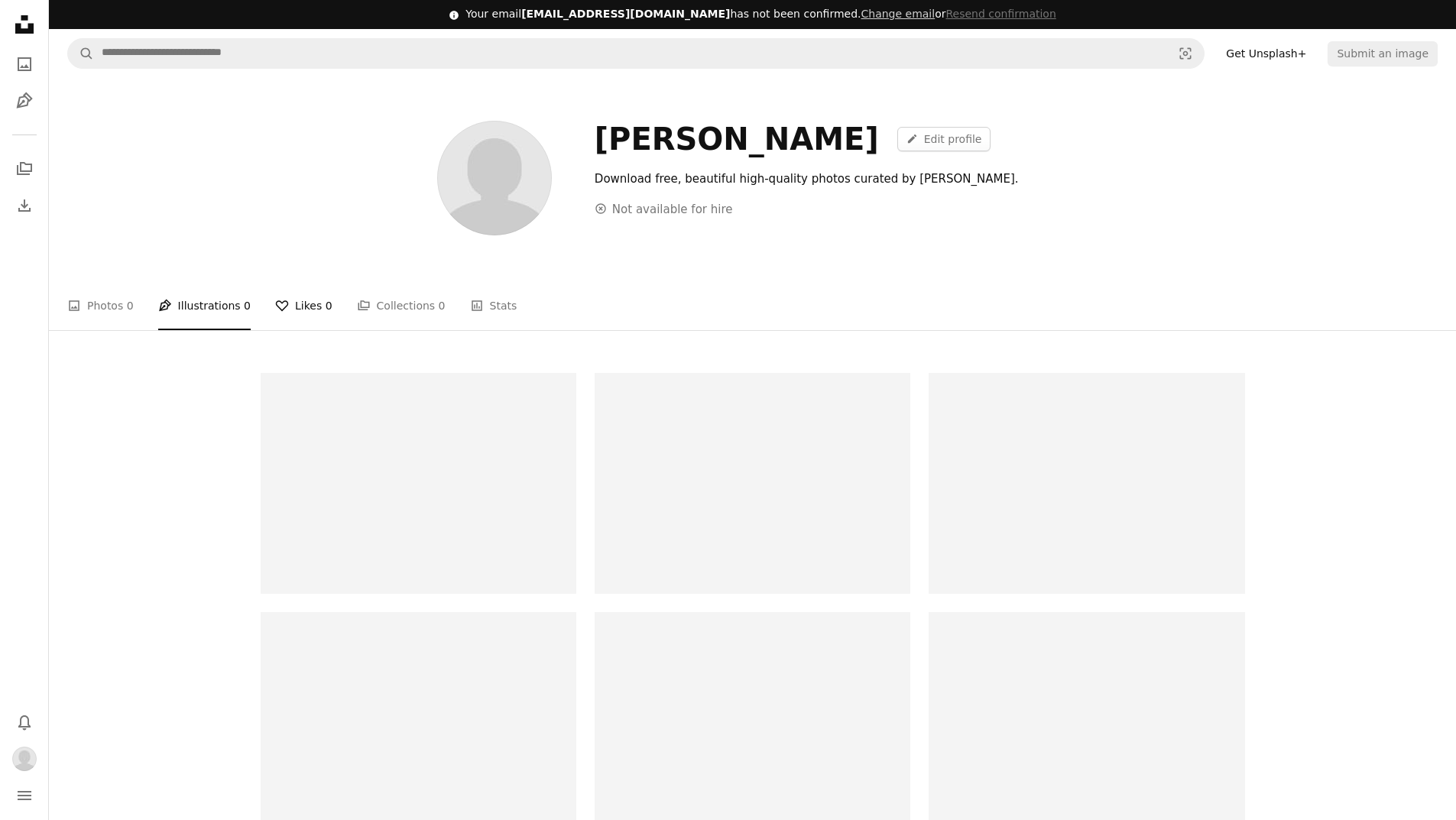
click at [294, 301] on link "A heart Likes 0" at bounding box center [304, 306] width 57 height 49
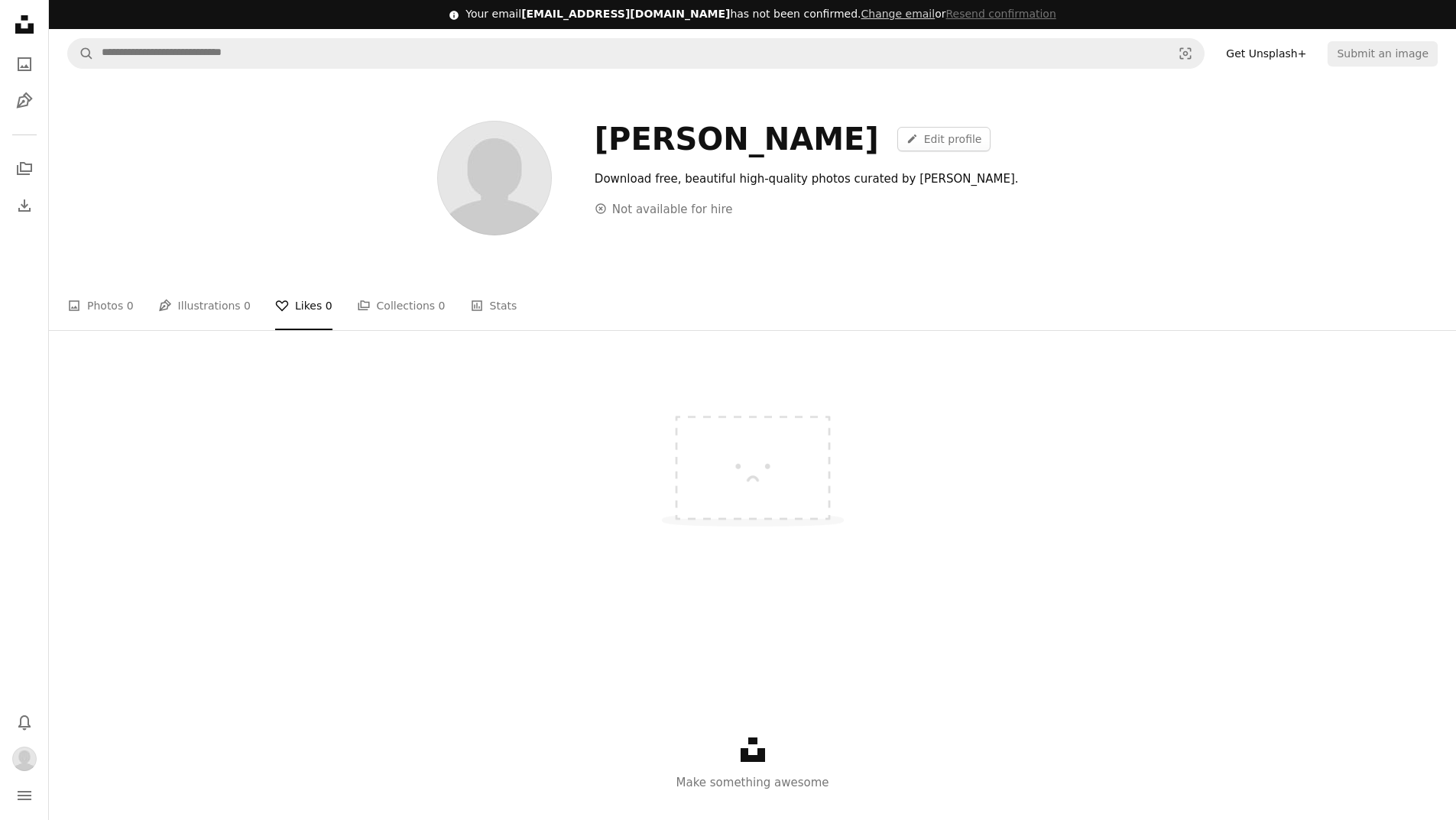
click at [1254, 294] on ul "A photo Photos 0 Pen Tool Illustrations 0 A heart Likes 0 A stack of folders Co…" at bounding box center [752, 306] width 1370 height 49
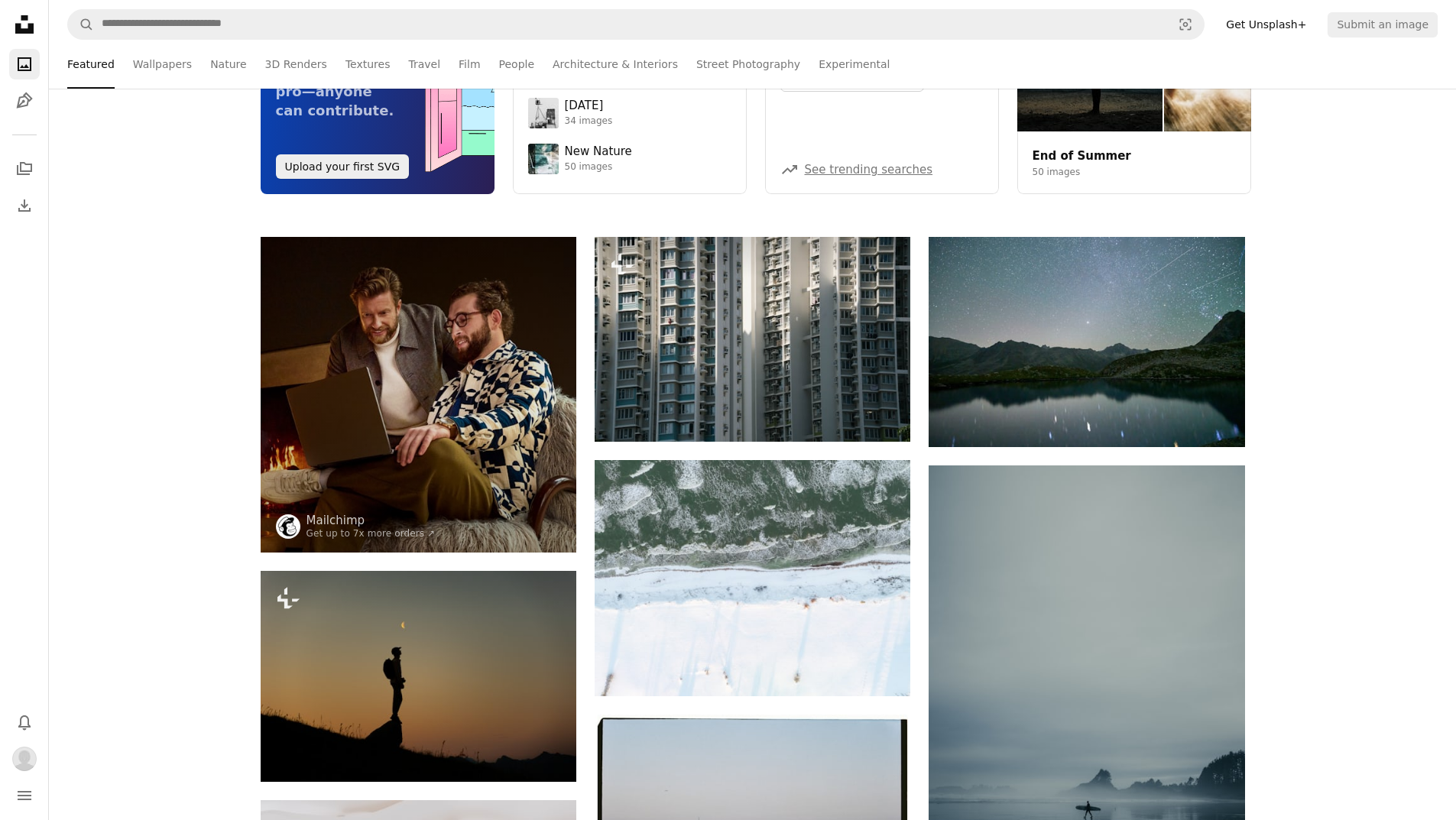
scroll to position [153, 0]
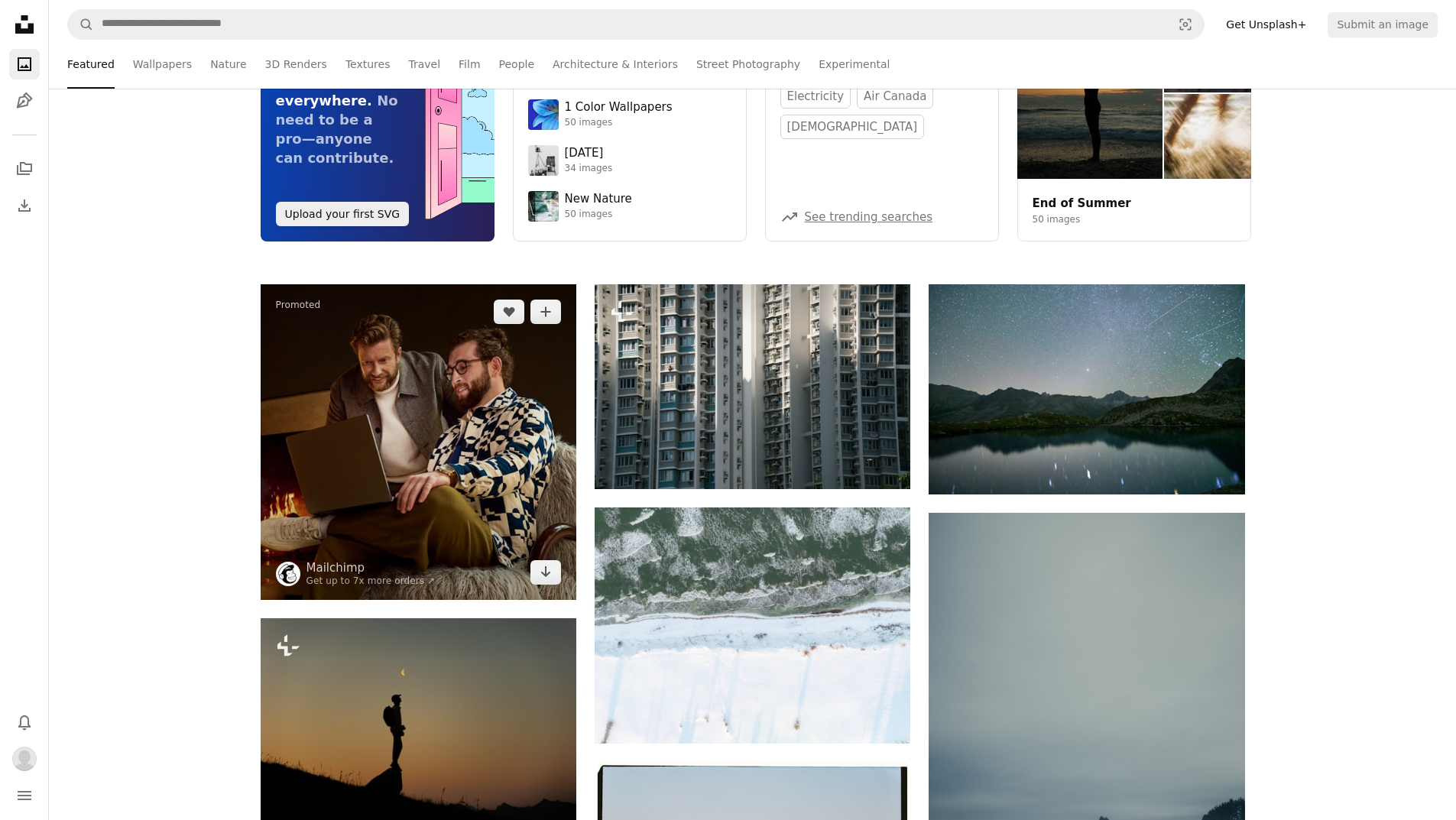
click at [382, 427] on img at bounding box center [418, 442] width 315 height 315
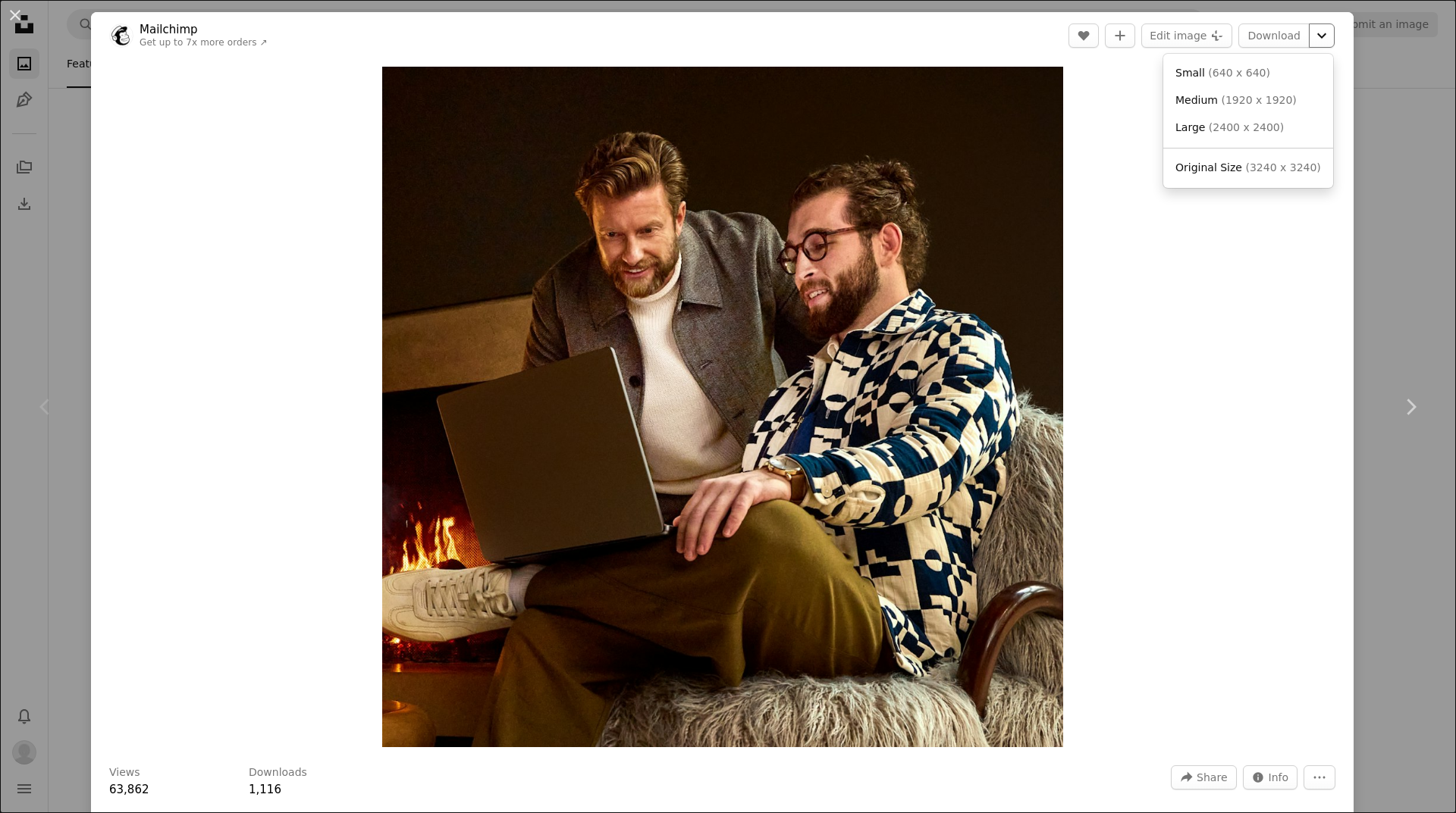
click at [1313, 39] on icon "Chevron down" at bounding box center [1321, 36] width 24 height 18
click at [1400, 212] on div "An X shape Chevron left Chevron right Mailchimp Get up to 7x more orders ↗ A he…" at bounding box center [728, 406] width 1456 height 813
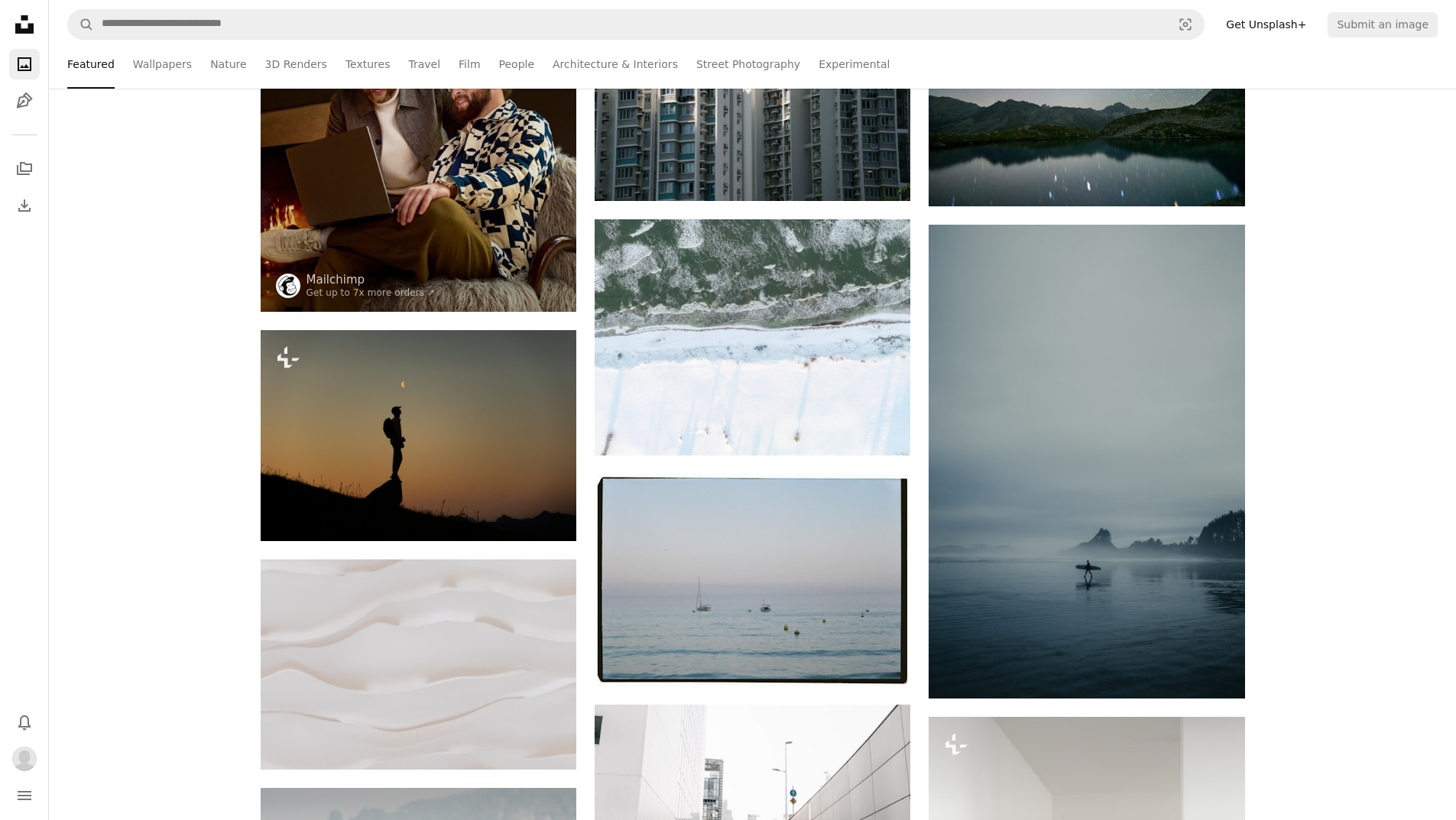
scroll to position [611, 0]
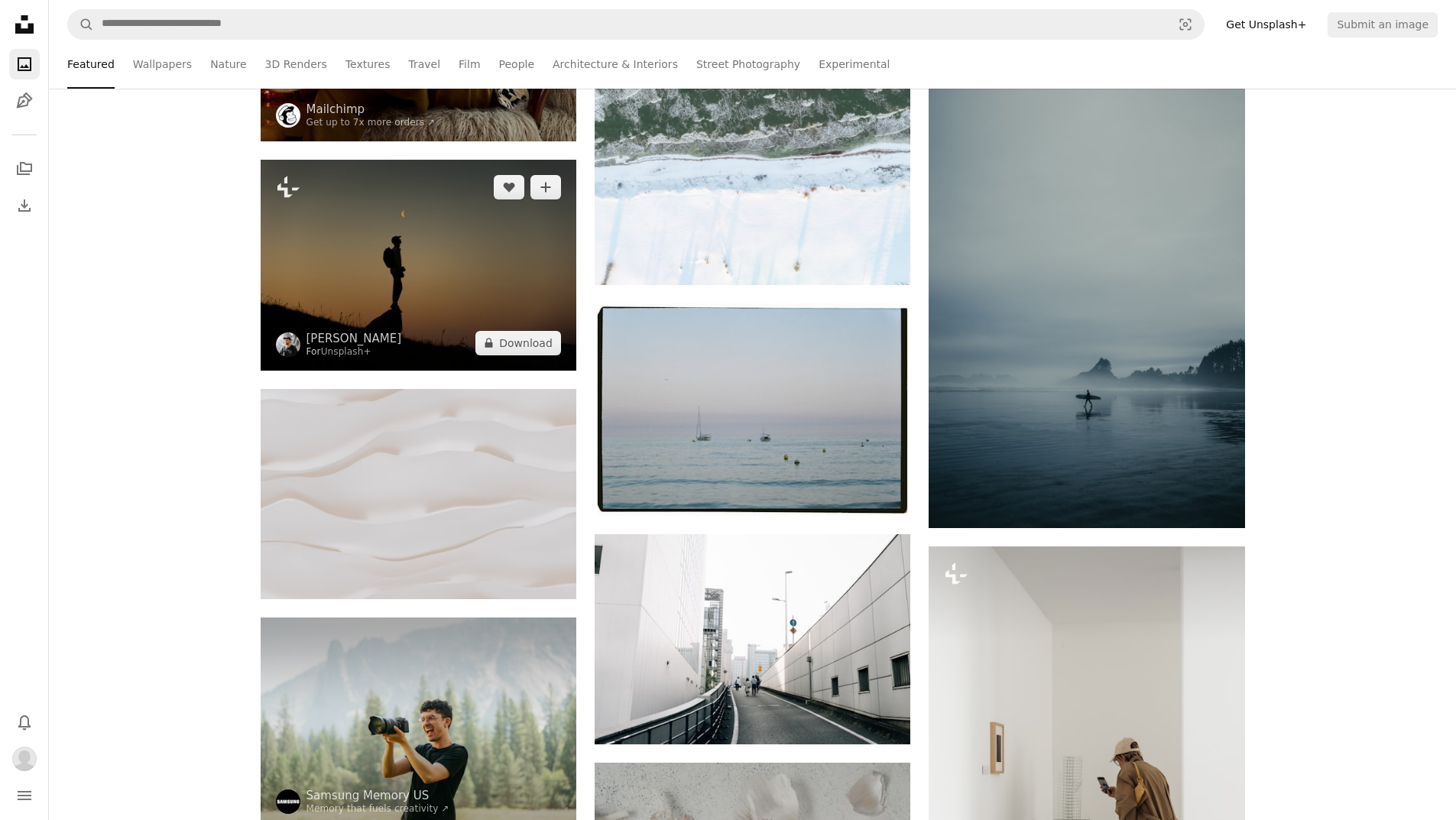
click at [440, 264] on img at bounding box center [418, 264] width 315 height 211
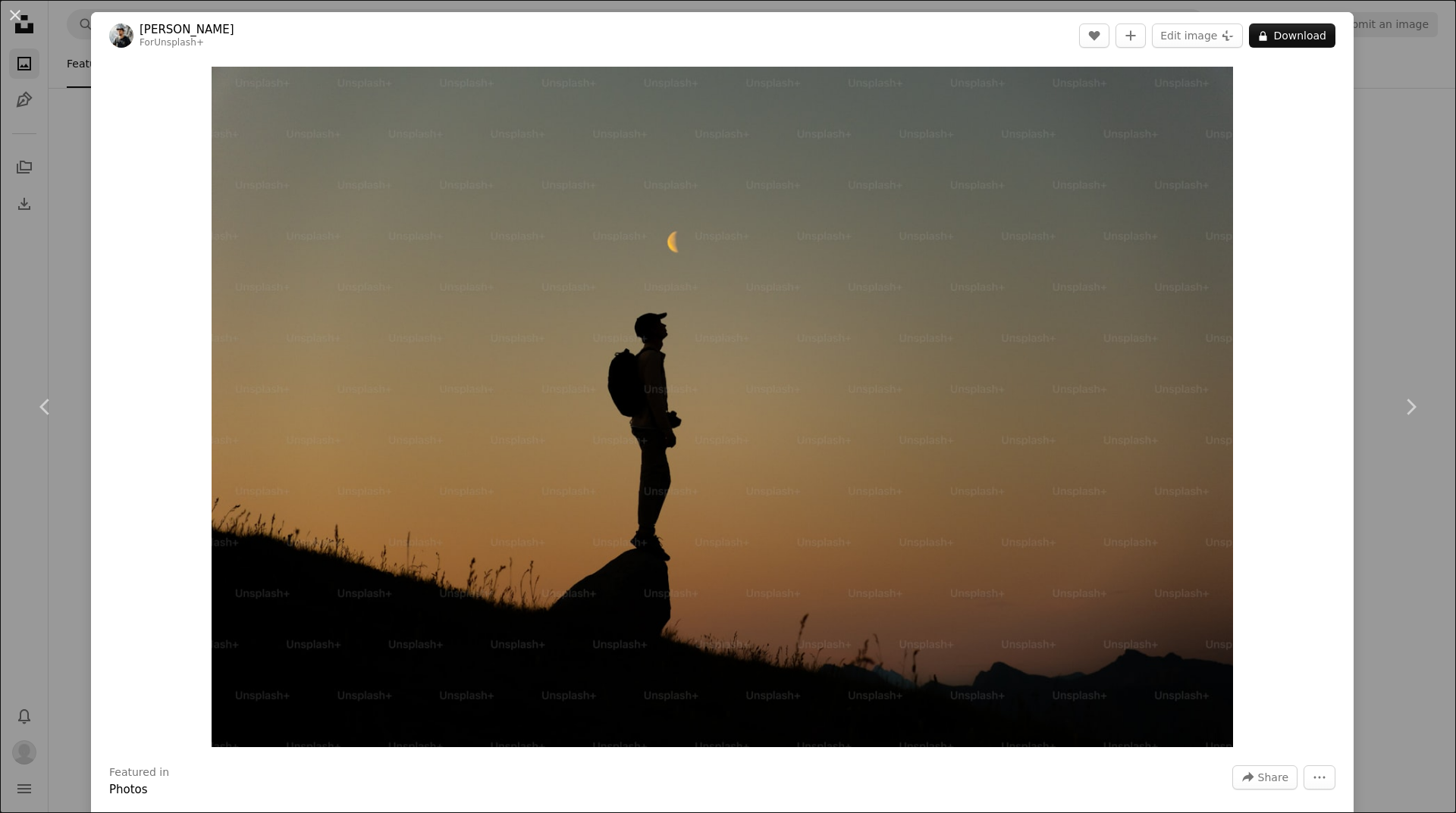
click at [1398, 99] on div "An X shape Chevron left Chevron right [PERSON_NAME] For Unsplash+ A heart A plu…" at bounding box center [728, 406] width 1456 height 813
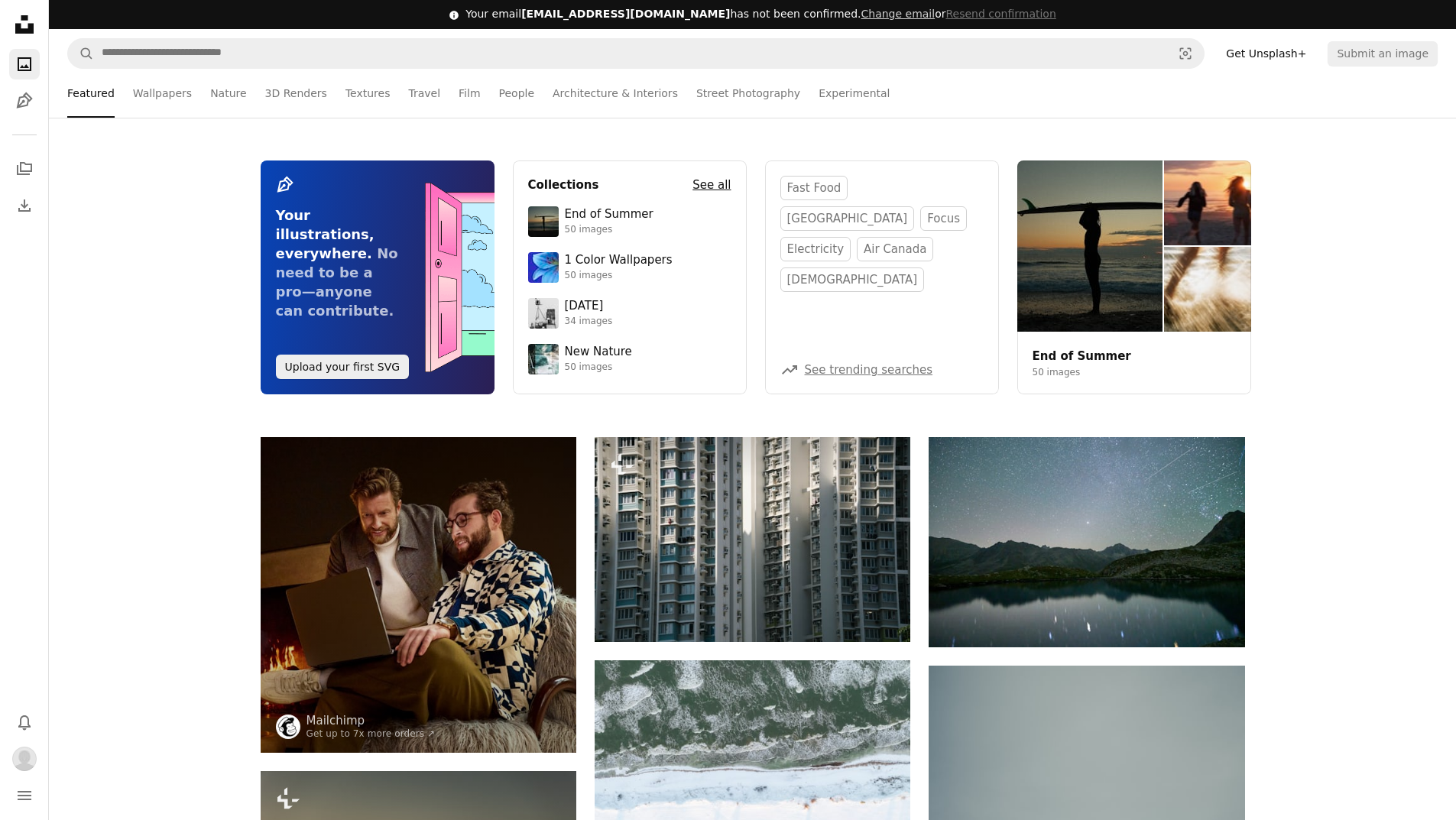
click at [705, 190] on h4 "See all" at bounding box center [711, 185] width 39 height 18
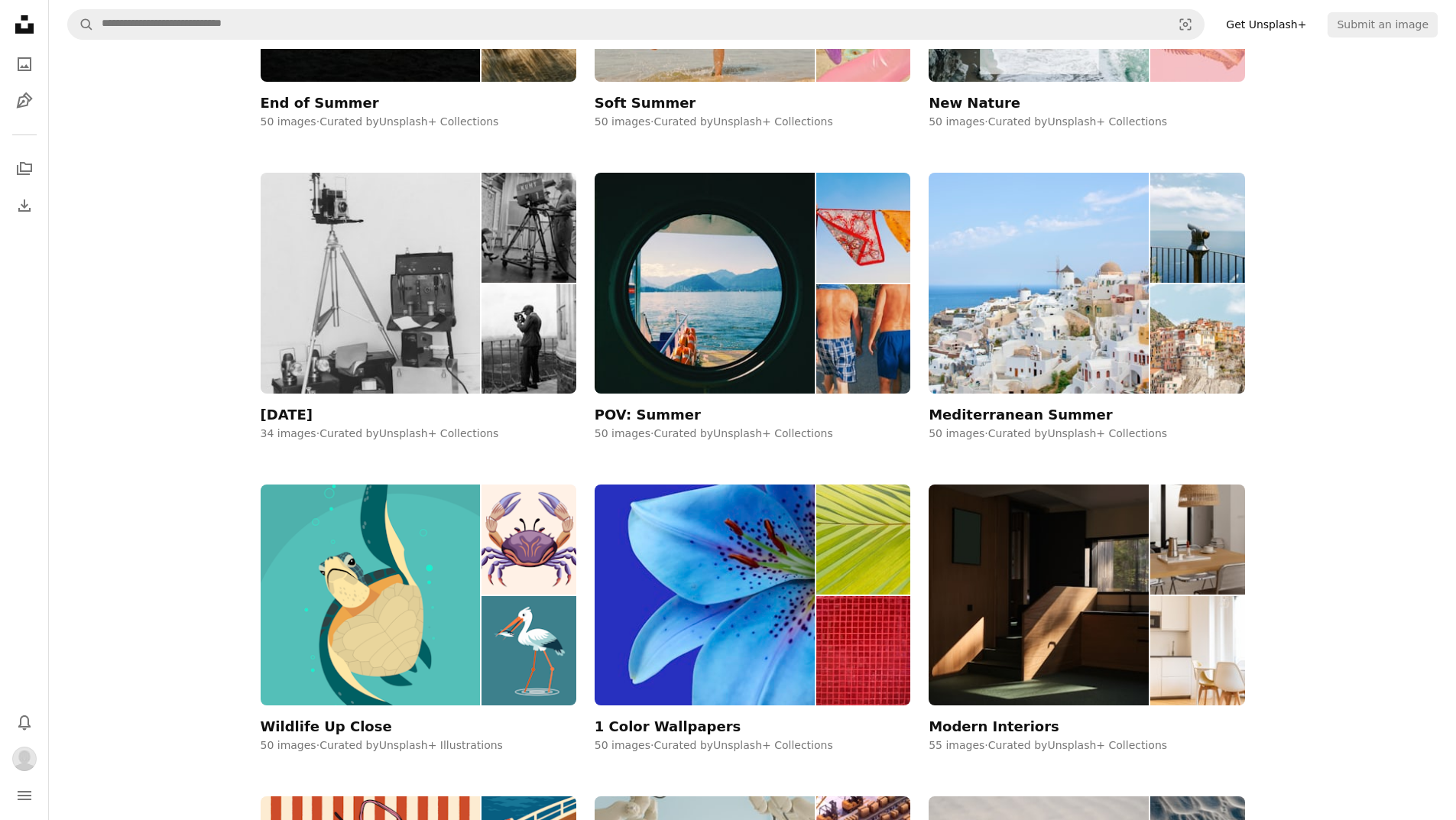
scroll to position [459, 0]
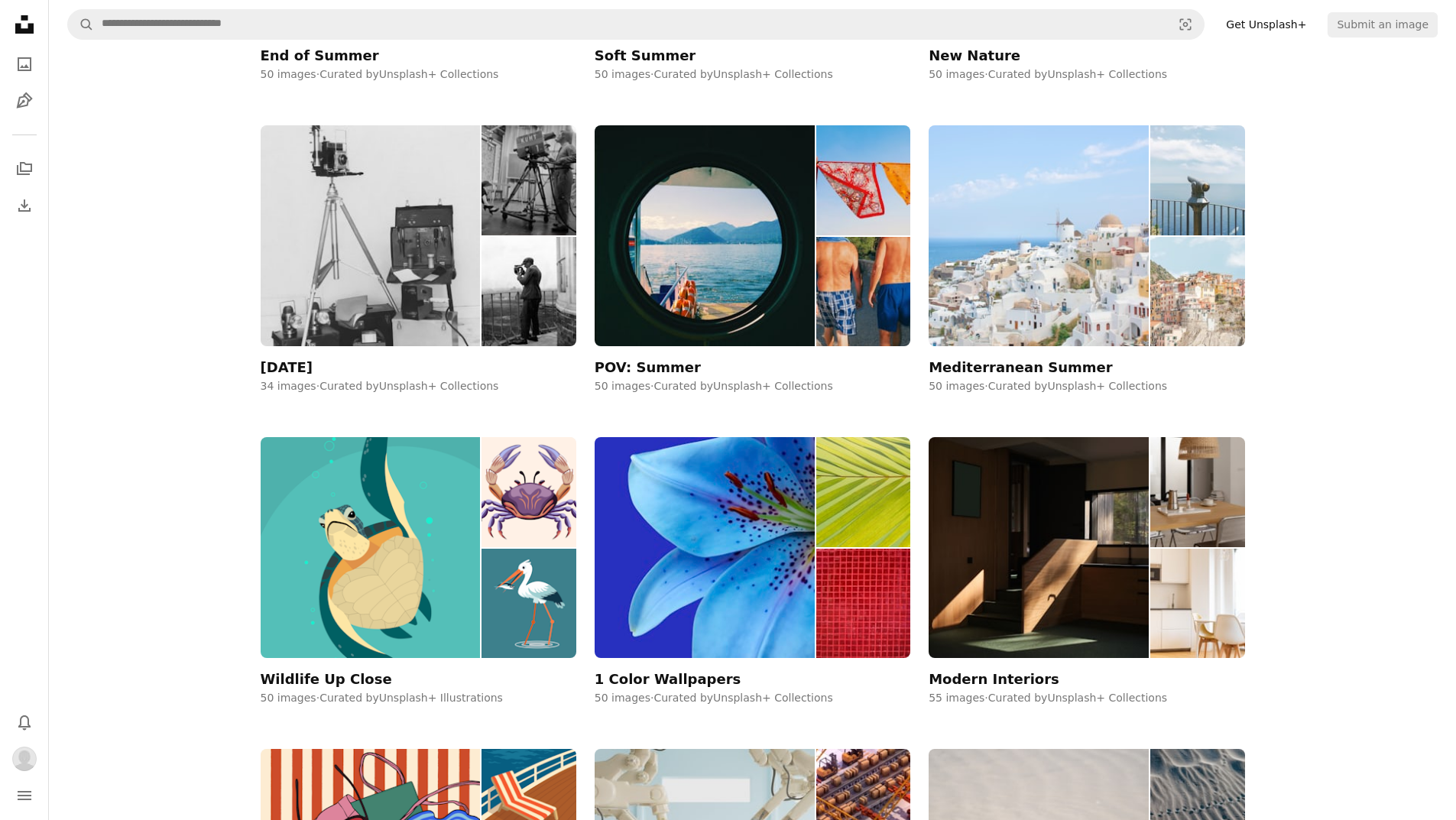
click at [1021, 306] on img at bounding box center [1038, 236] width 220 height 221
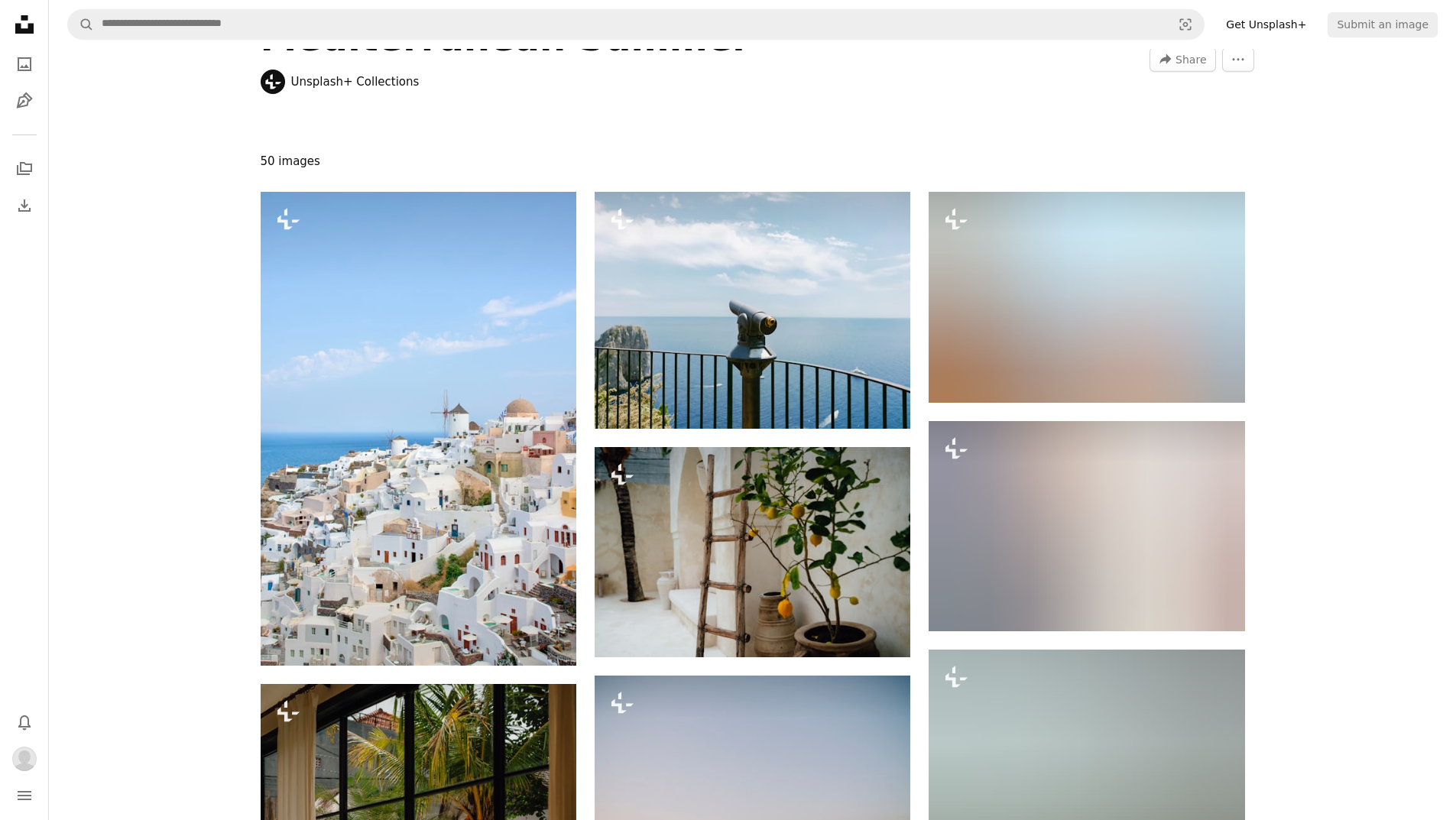
scroll to position [76, 0]
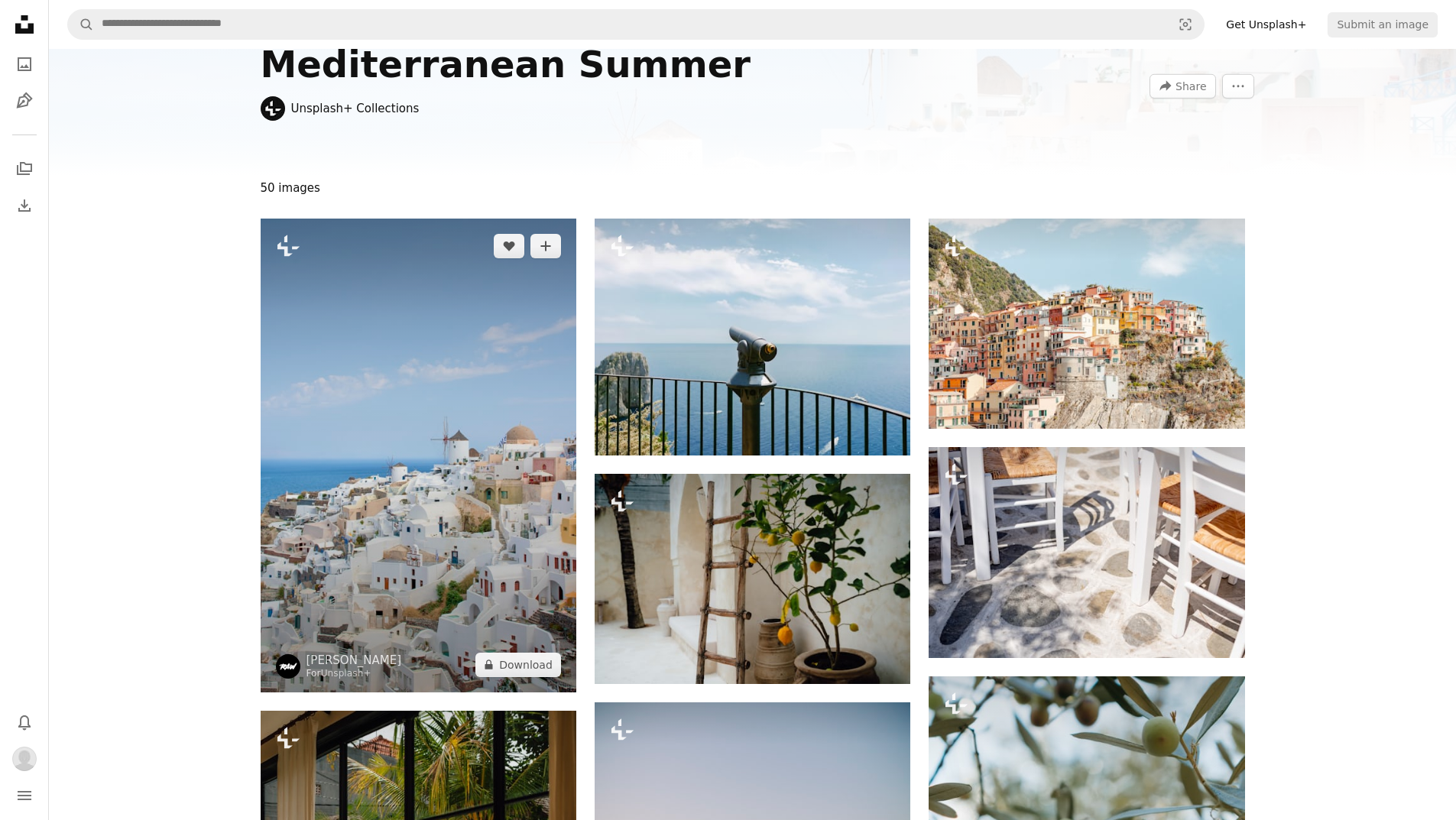
click at [345, 450] on img at bounding box center [418, 455] width 315 height 474
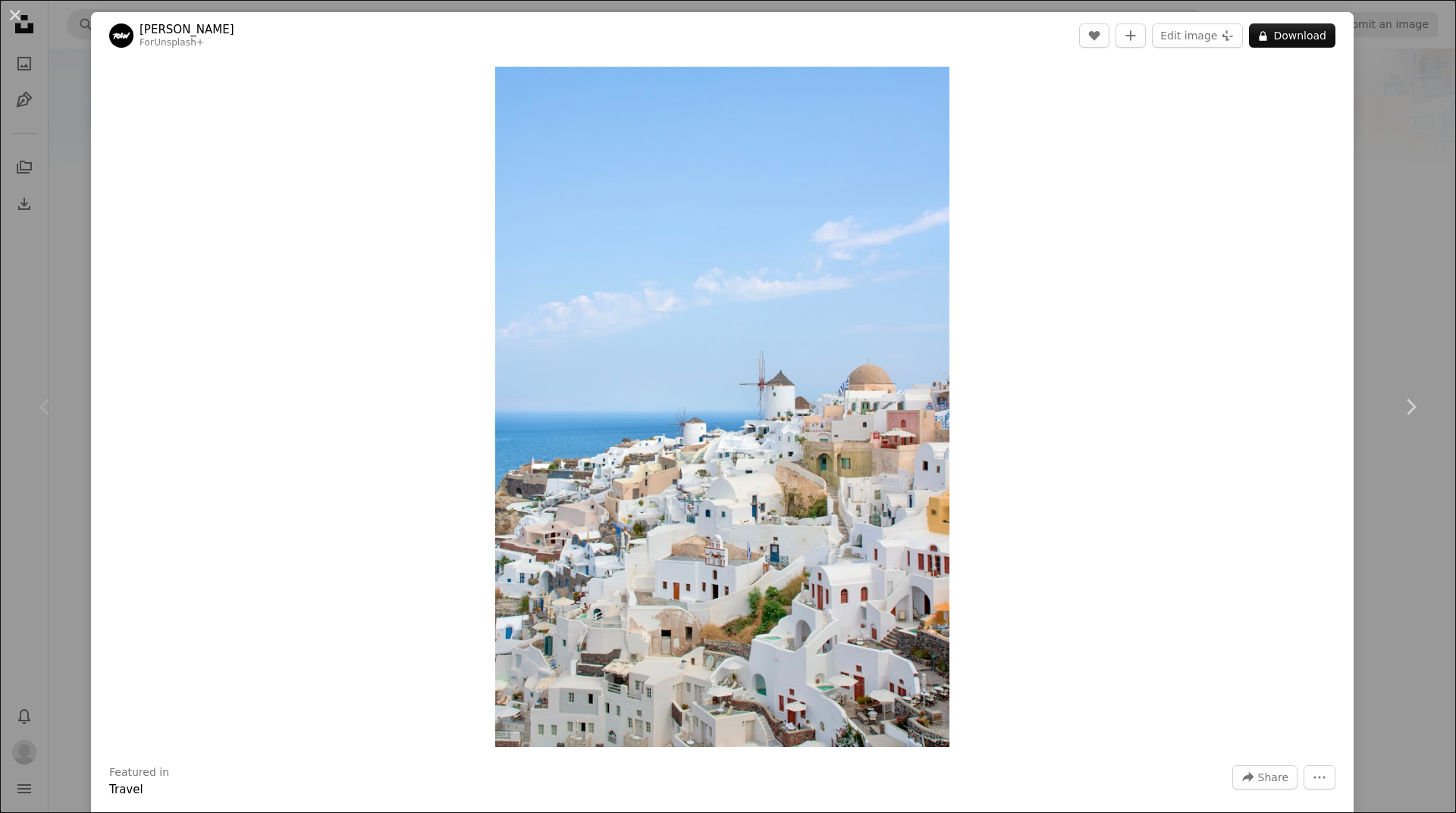
click at [1368, 134] on div "An X shape Chevron left Chevron right [PERSON_NAME] For Unsplash+ A heart A plu…" at bounding box center [728, 406] width 1456 height 813
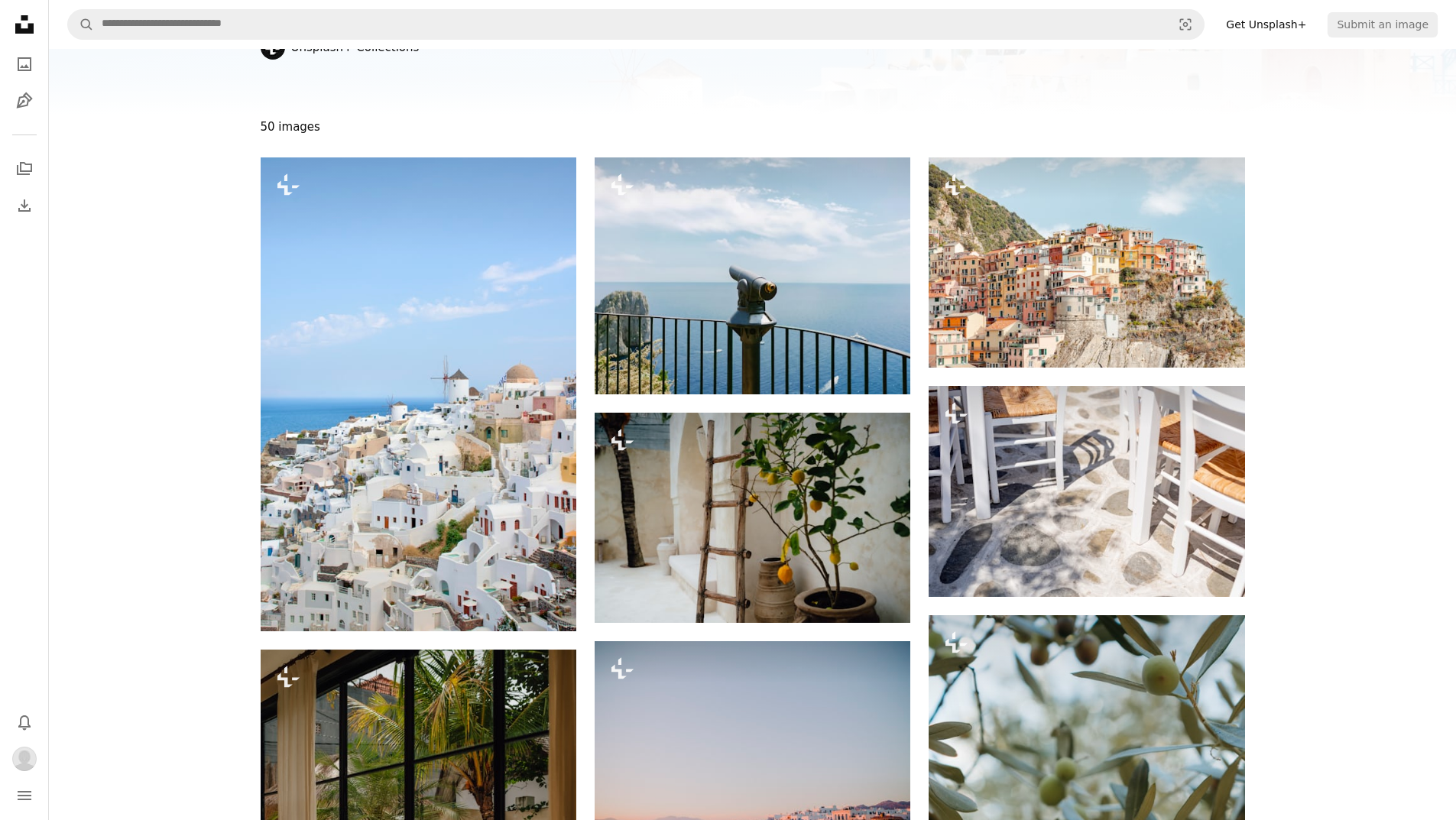
scroll to position [306, 0]
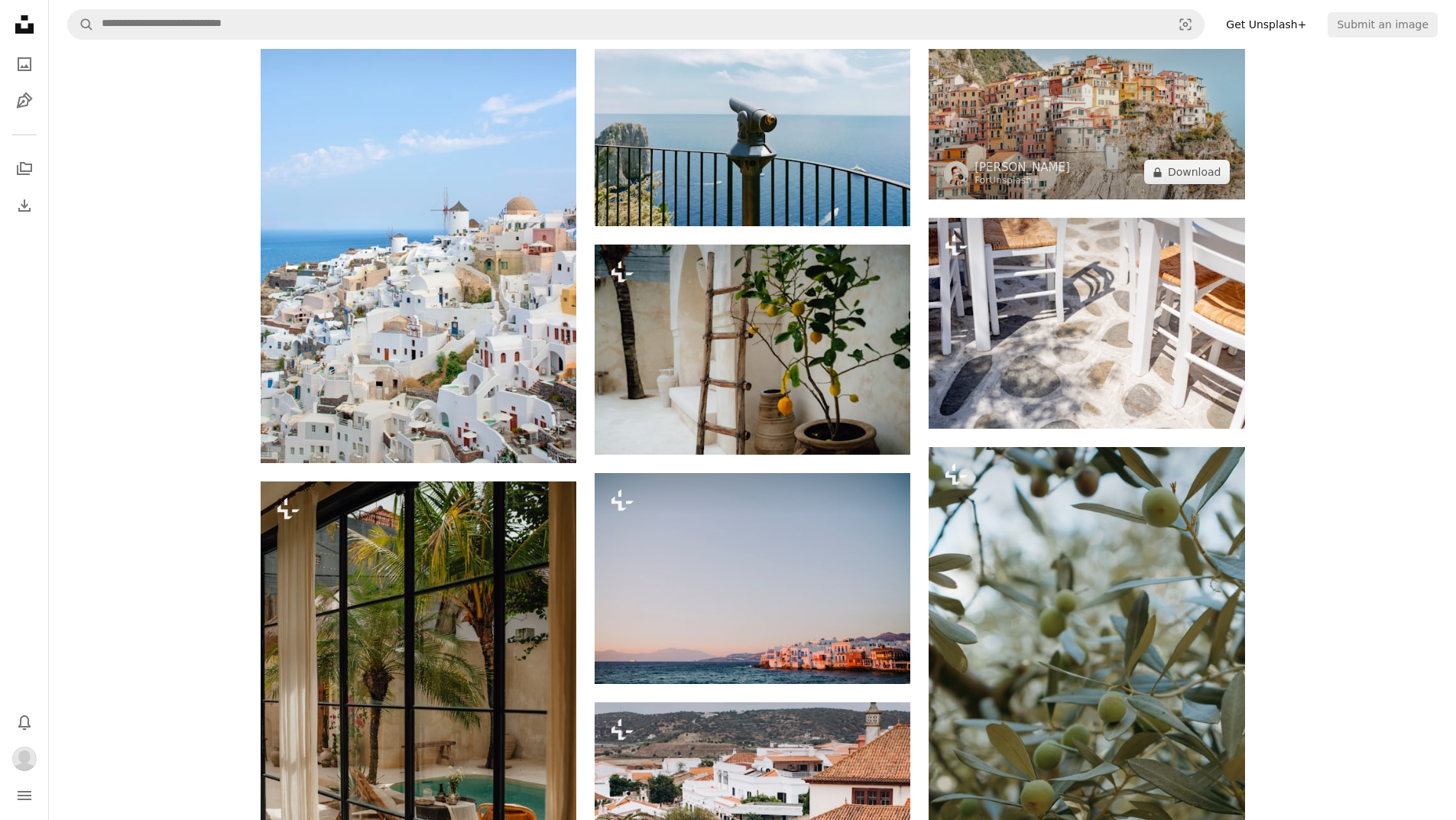
click at [1110, 142] on img at bounding box center [1086, 94] width 315 height 211
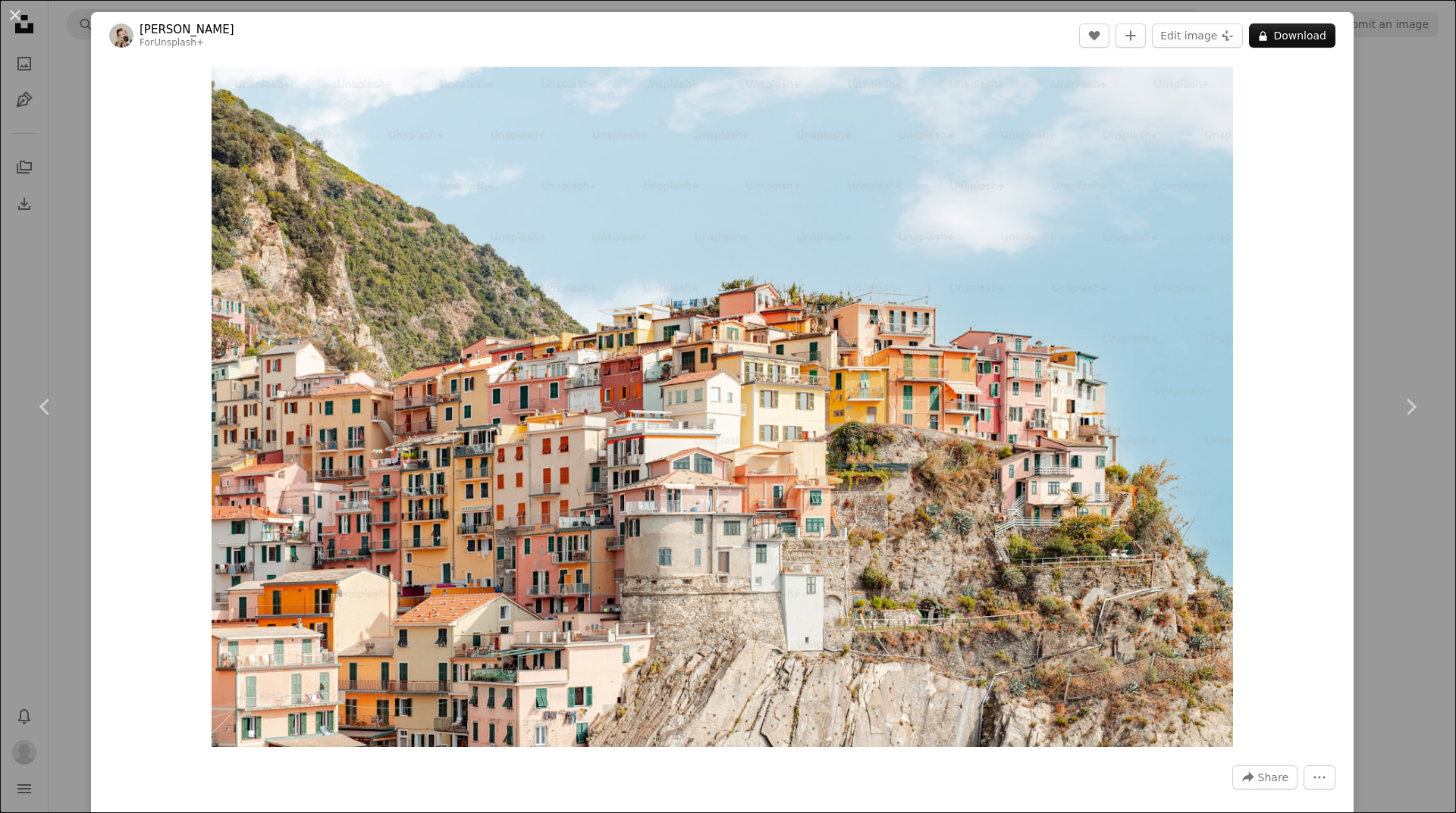
click at [1380, 142] on div "An X shape Chevron left Chevron right [PERSON_NAME] For Unsplash+ A heart A plu…" at bounding box center [728, 406] width 1456 height 813
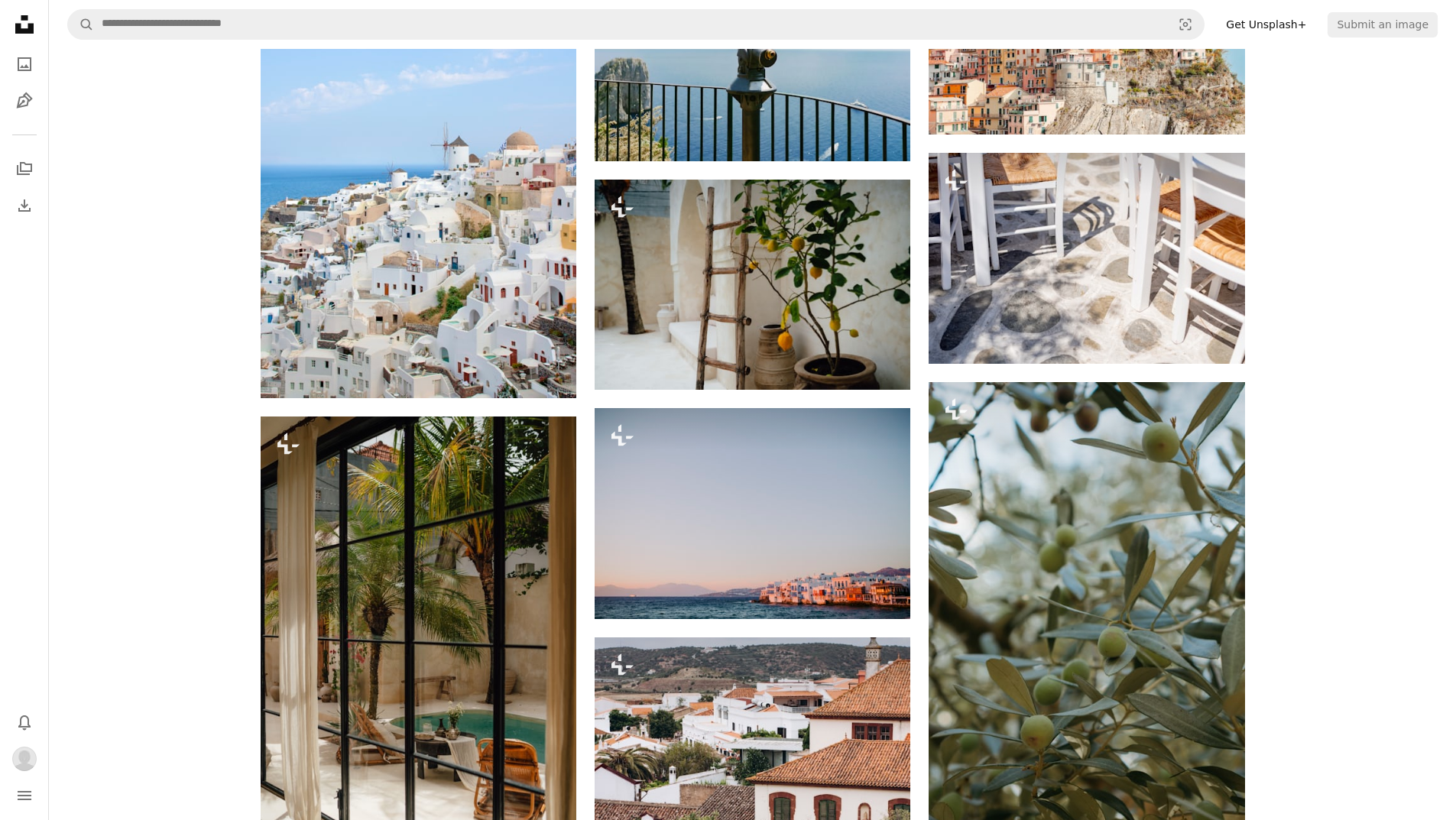
scroll to position [153, 0]
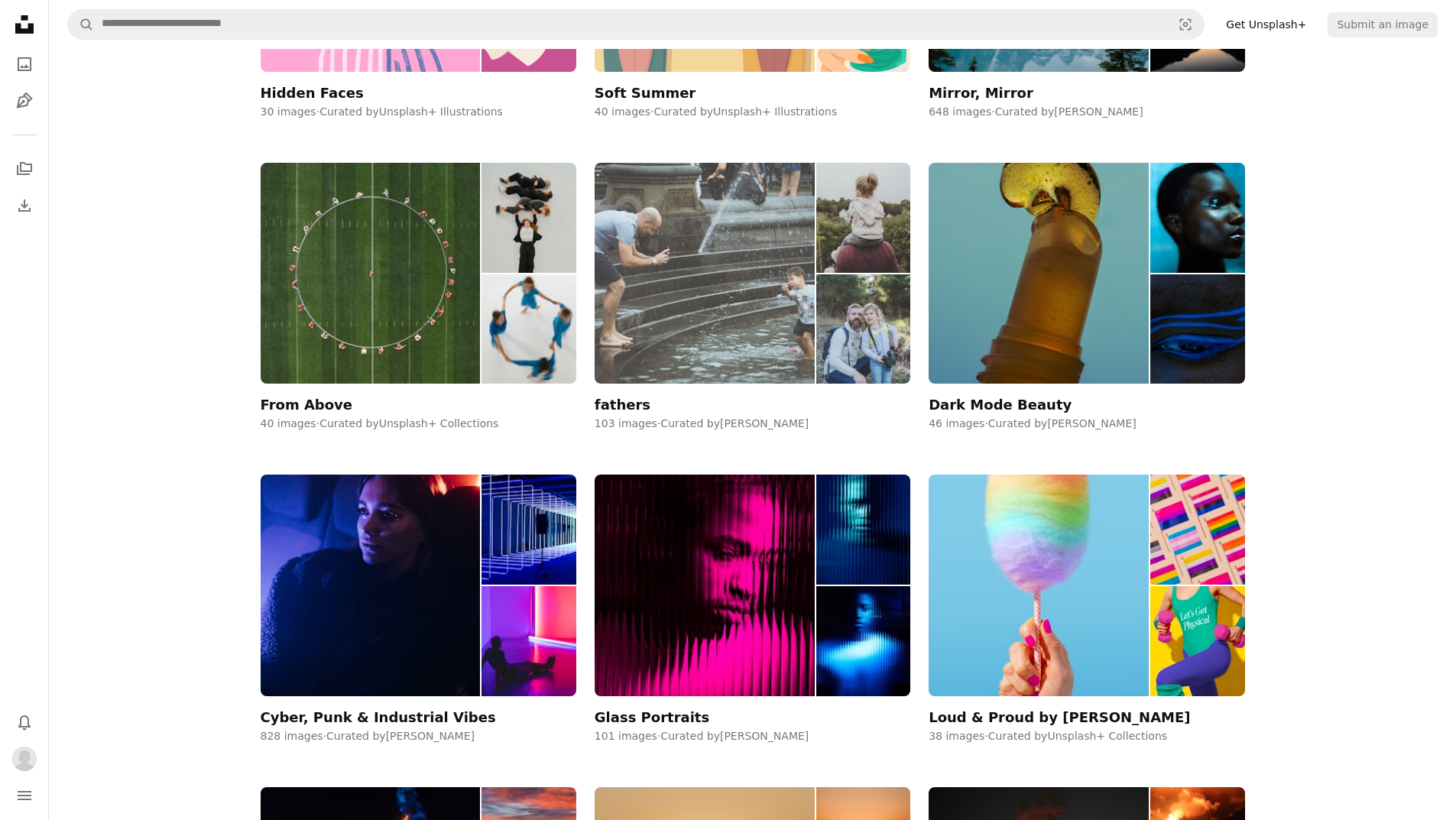
scroll to position [2599, 0]
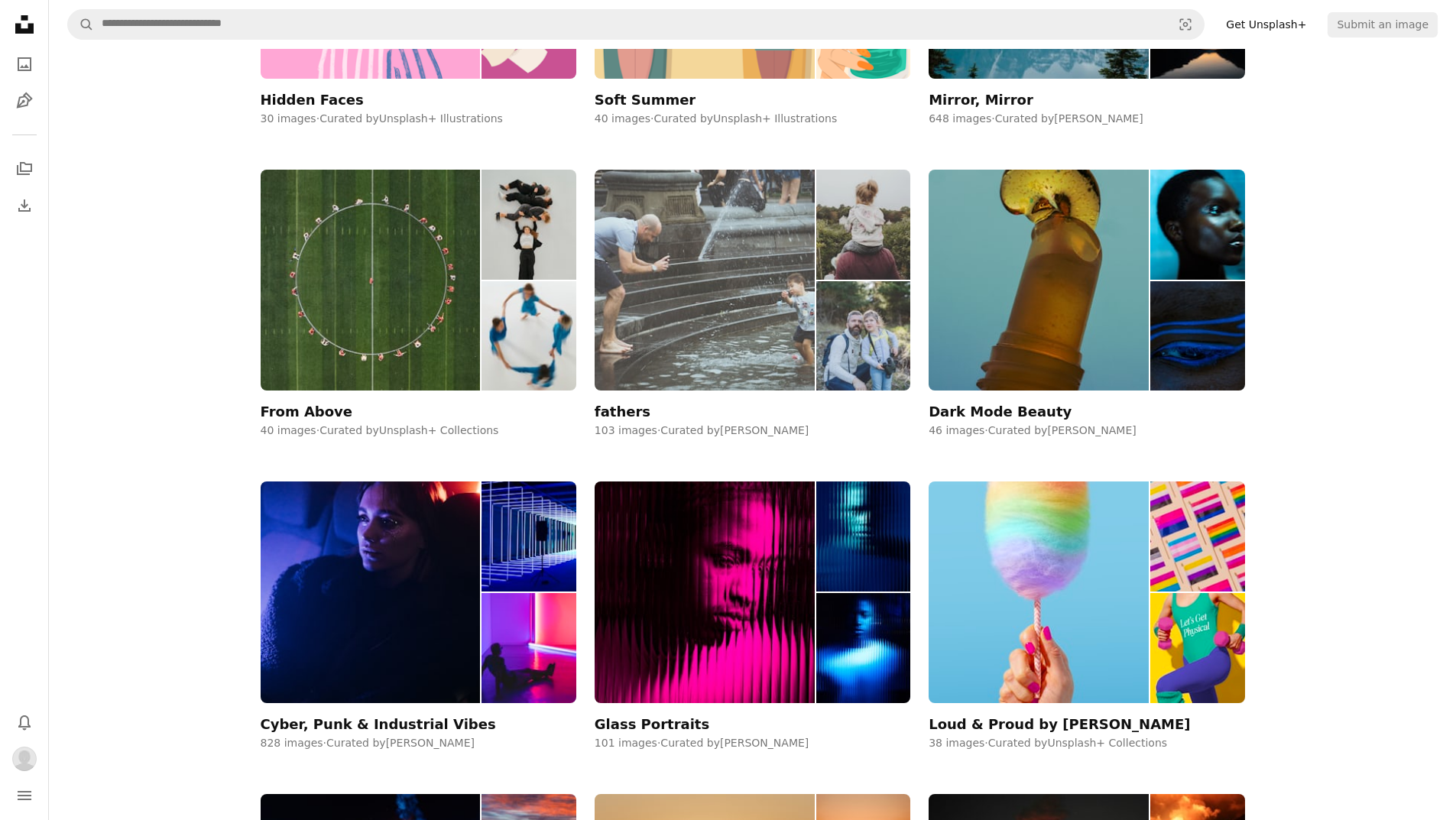
click at [699, 254] on img at bounding box center [705, 280] width 220 height 221
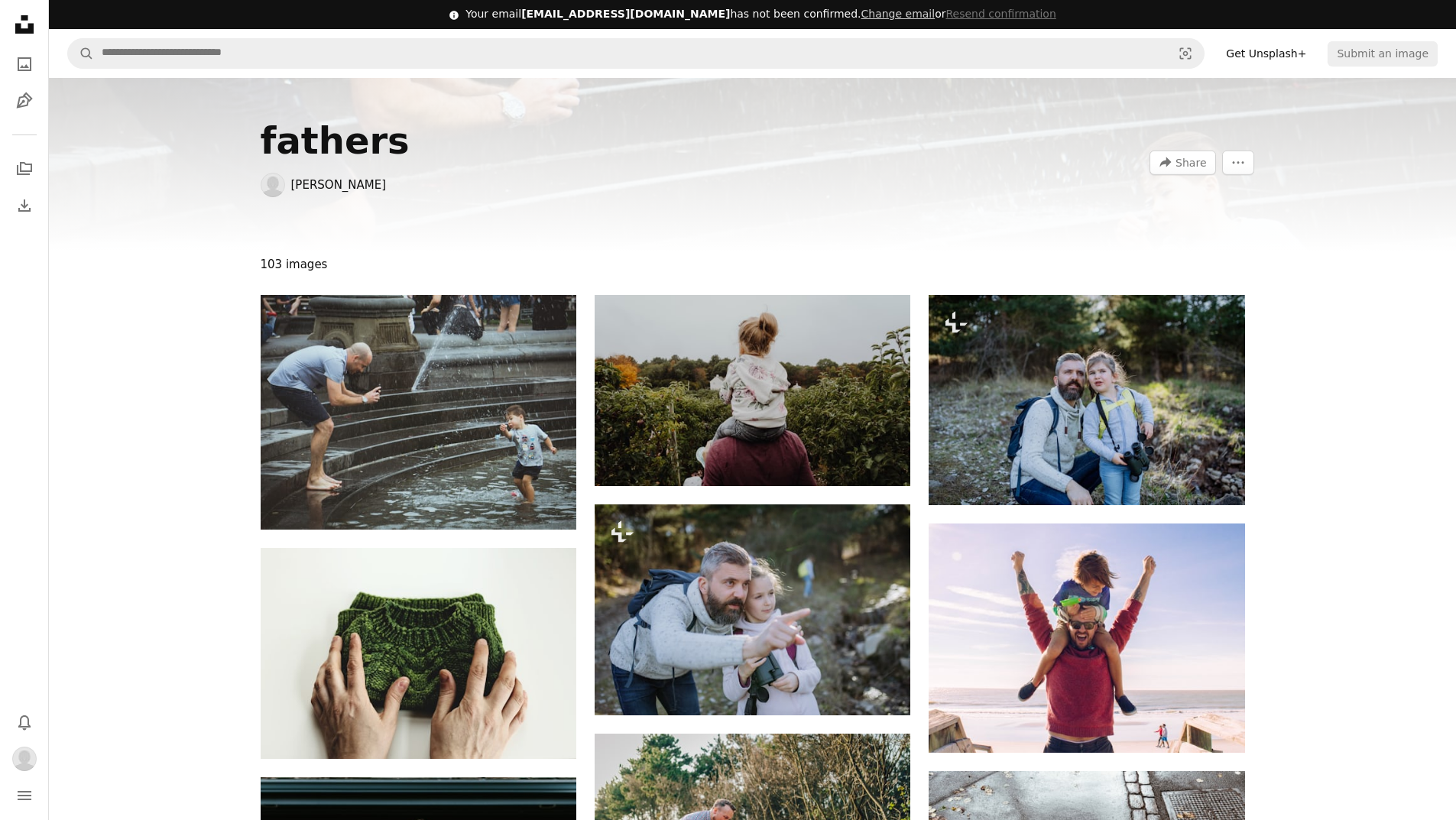
click at [107, 126] on div "fathers [PERSON_NAME] A forward-right arrow Share More Actions" at bounding box center [753, 165] width 1407 height 174
click at [1381, 222] on div "fathers [PERSON_NAME] A forward-right arrow Share More Actions" at bounding box center [753, 165] width 1407 height 174
click at [25, 21] on icon "Unsplash logo Unsplash Home" at bounding box center [24, 24] width 30 height 30
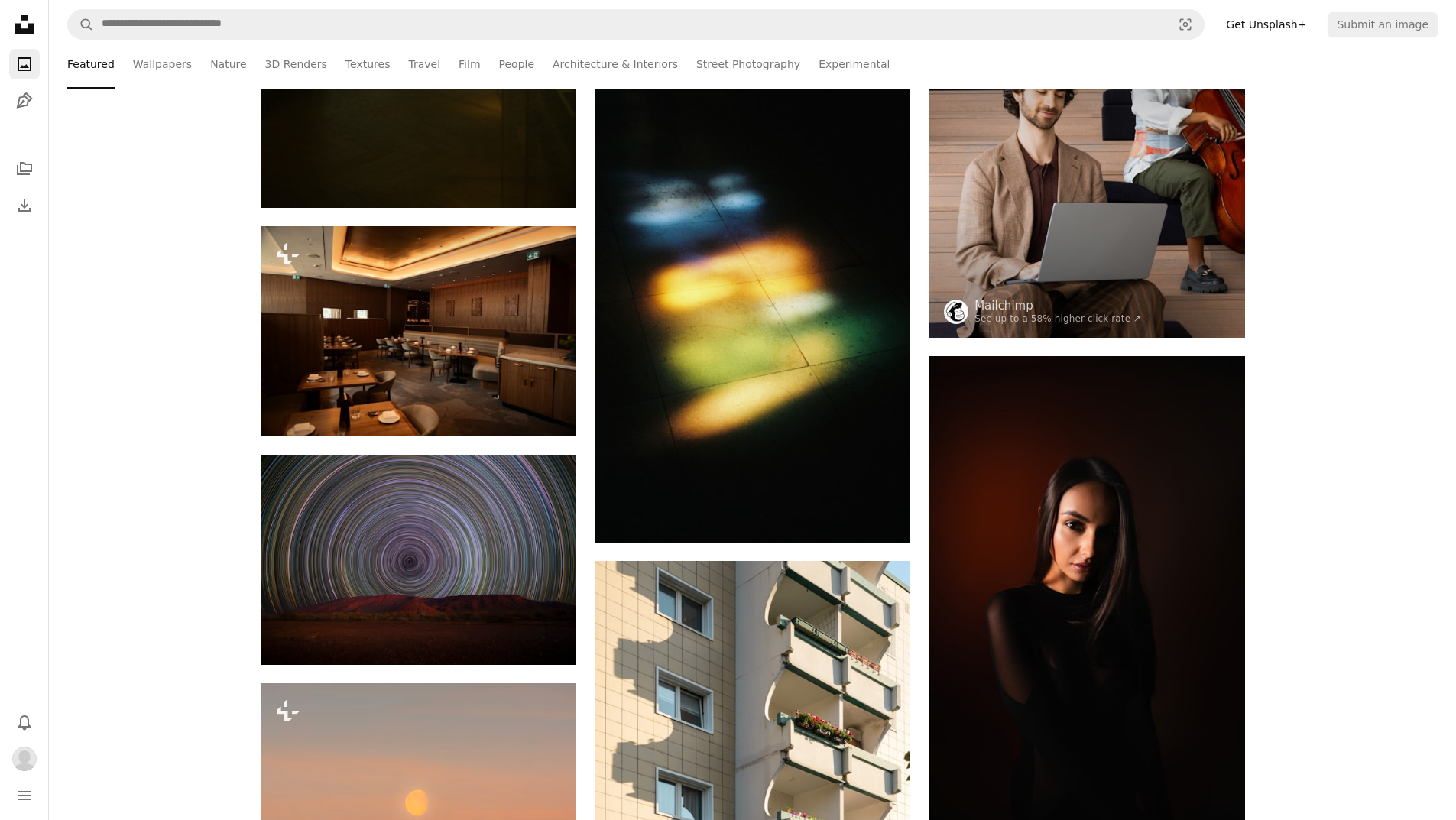
scroll to position [5275, 0]
